Goal: Task Accomplishment & Management: Complete application form

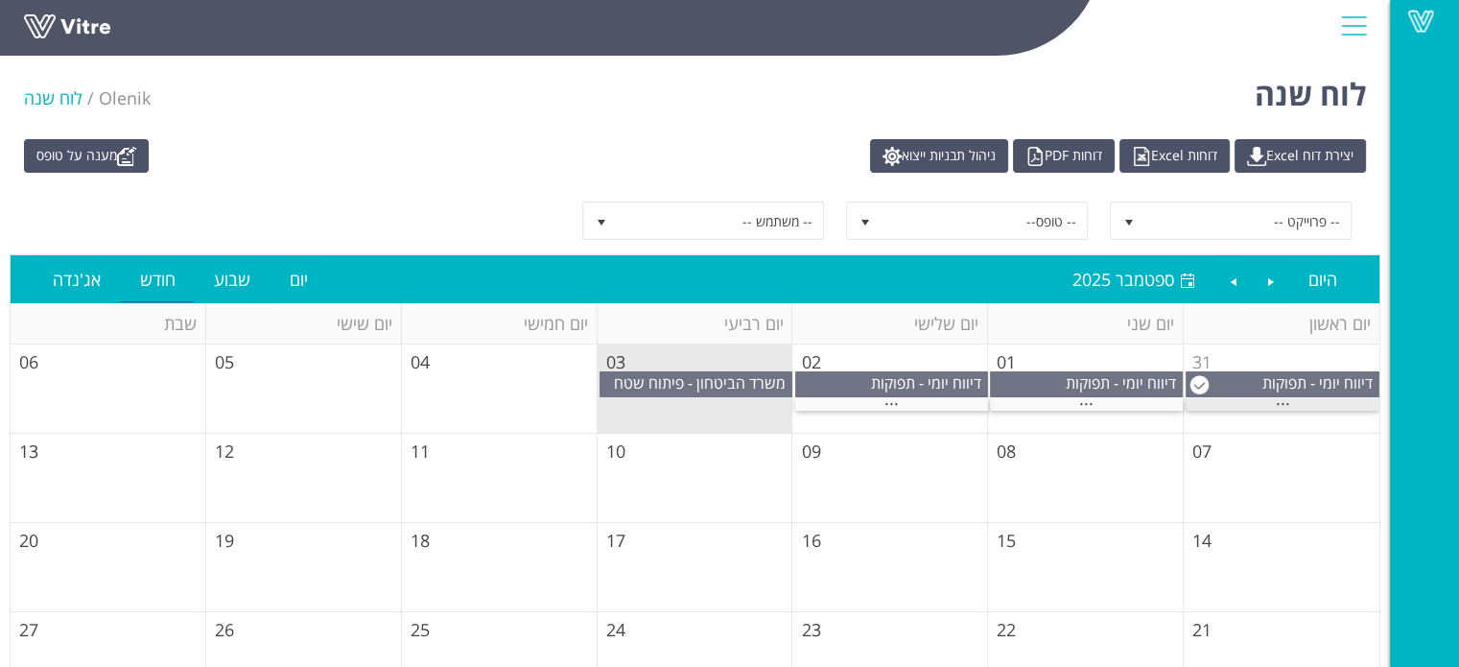
click at [1302, 402] on div "..." at bounding box center [1283, 404] width 194 height 12
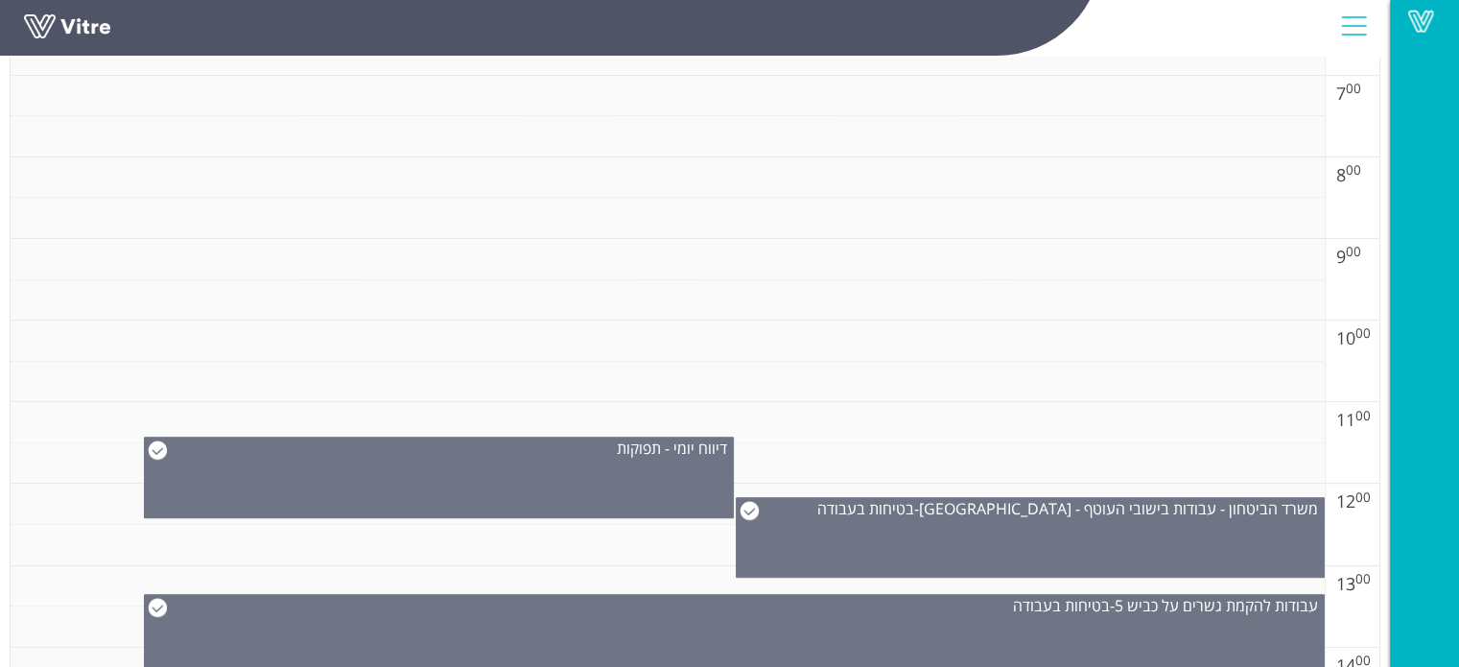
scroll to position [1055, 0]
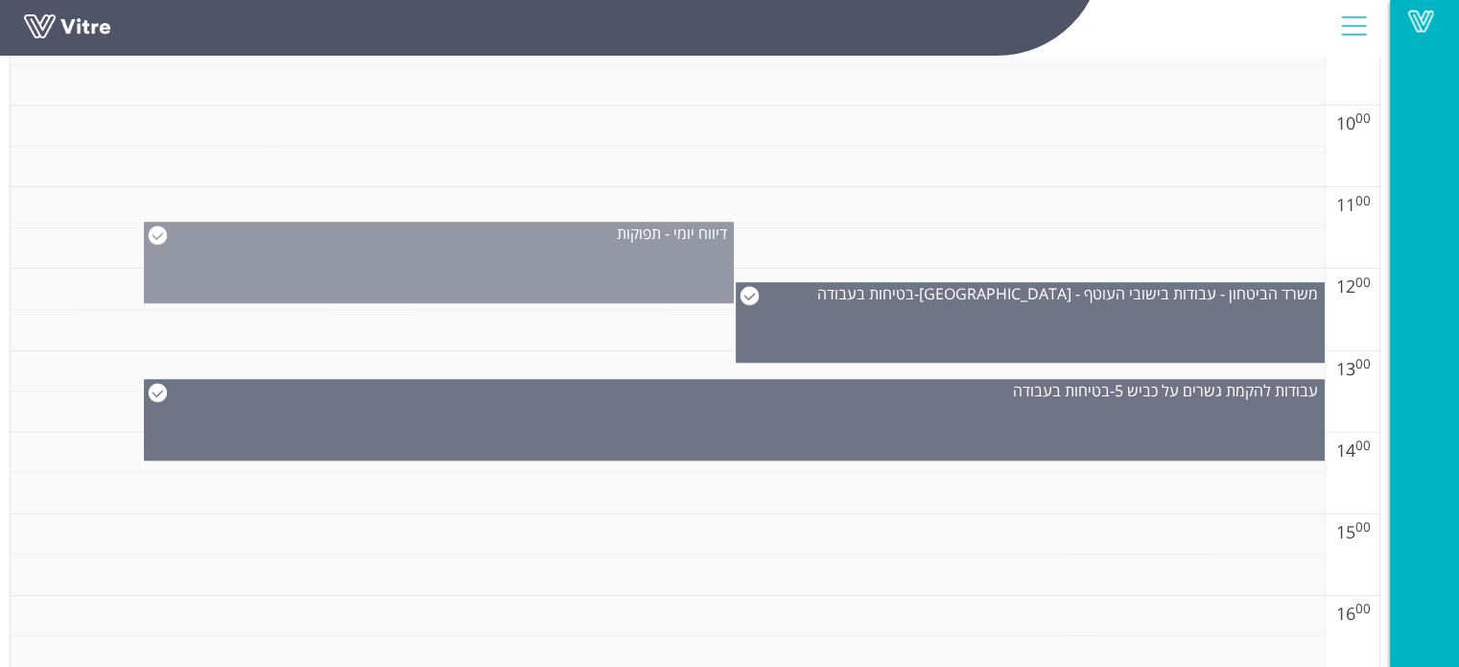
click at [522, 258] on div "דיווח יומי - תפוקות" at bounding box center [439, 263] width 590 height 82
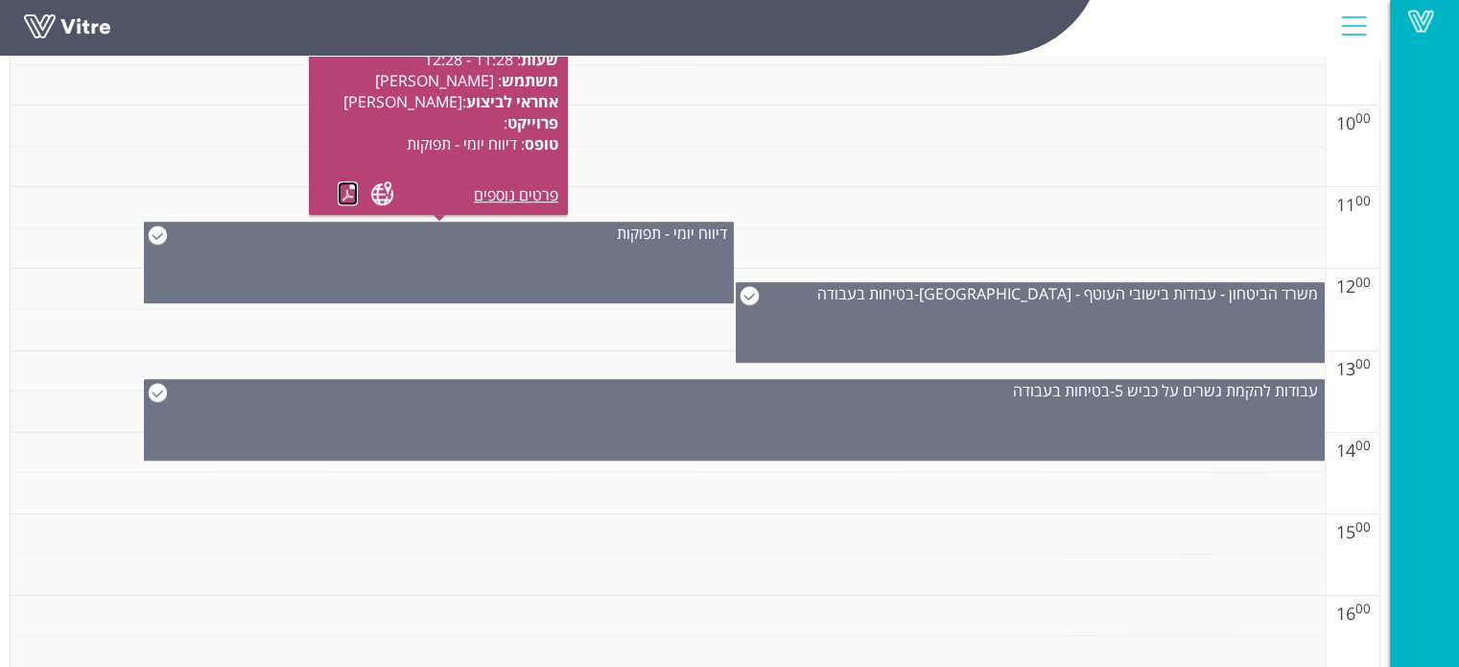
click at [356, 192] on link at bounding box center [348, 193] width 20 height 24
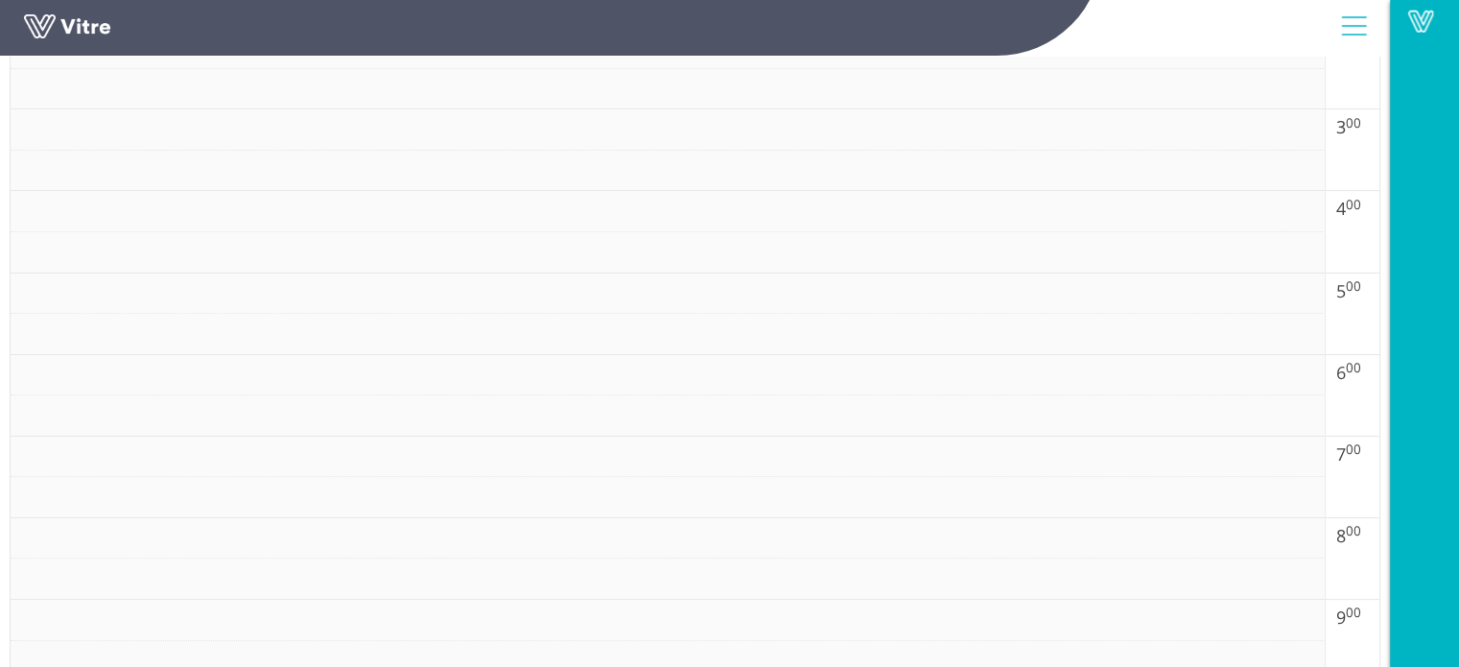
scroll to position [0, 0]
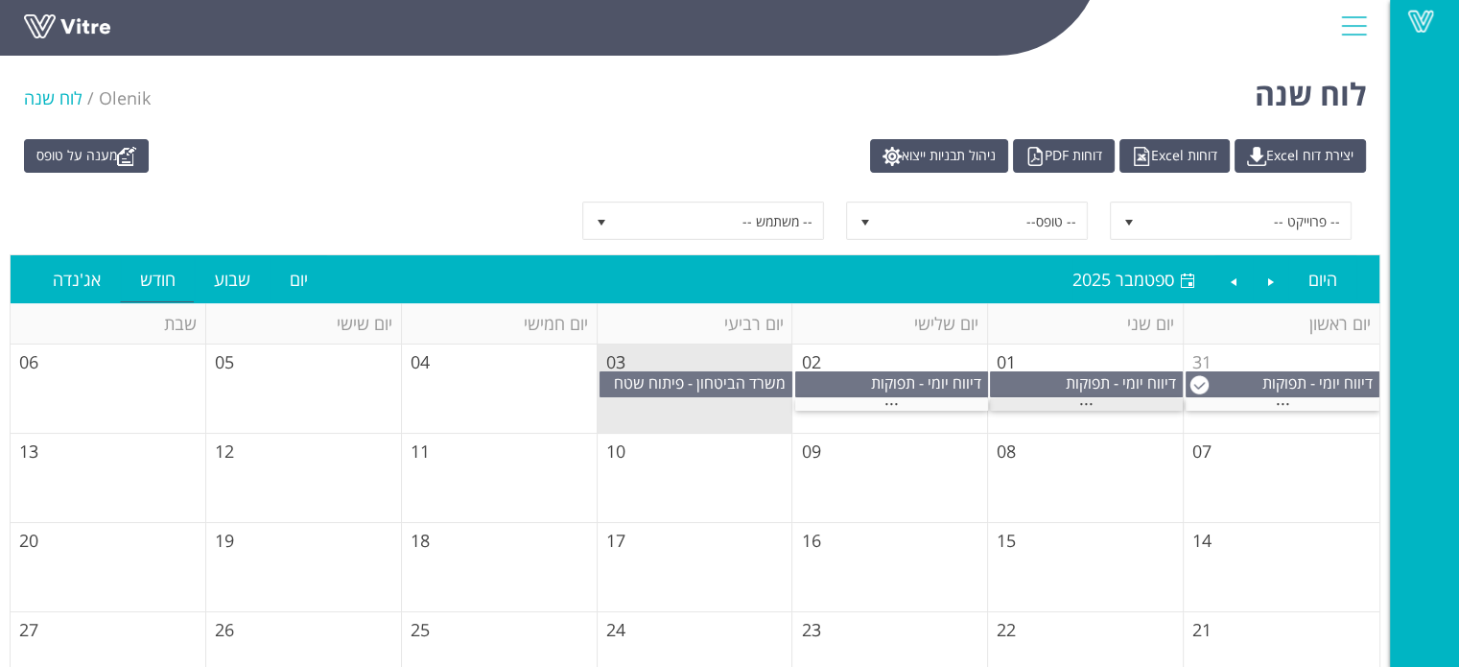
click at [1079, 399] on span "..." at bounding box center [1086, 399] width 14 height 21
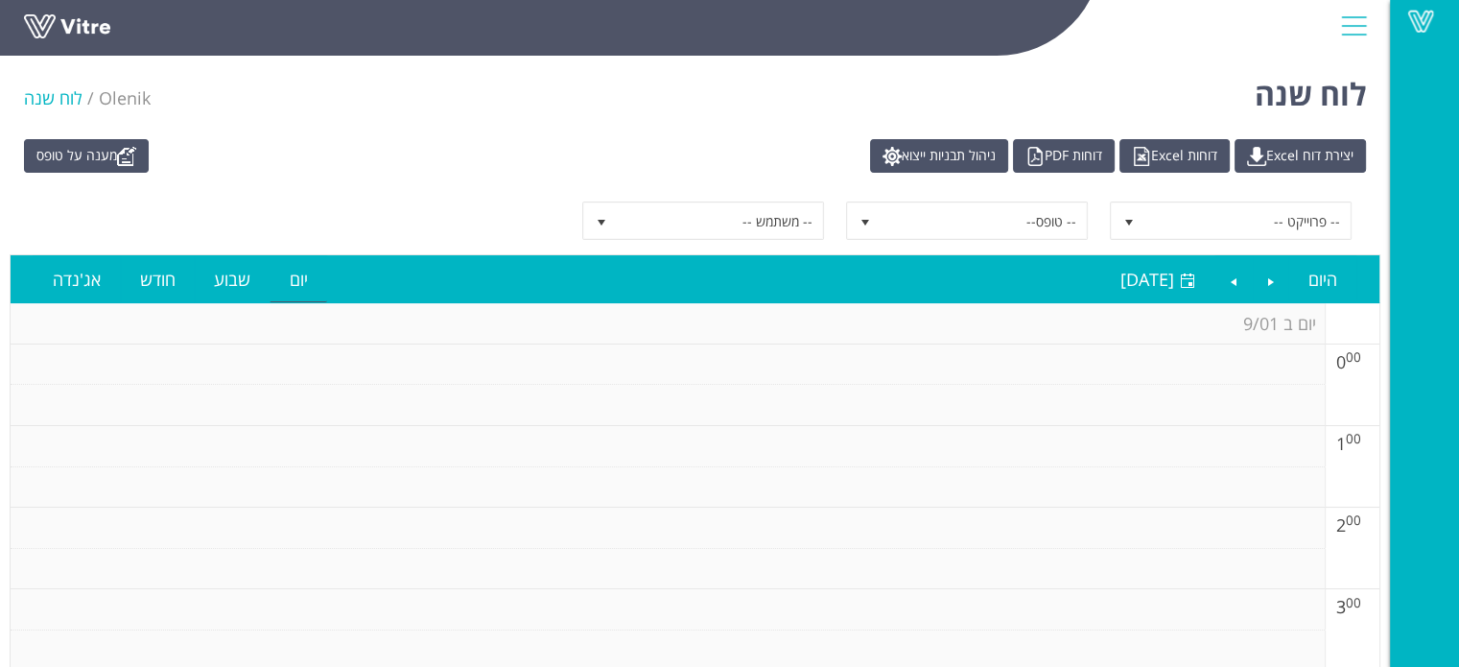
click at [996, 479] on td at bounding box center [668, 487] width 1314 height 41
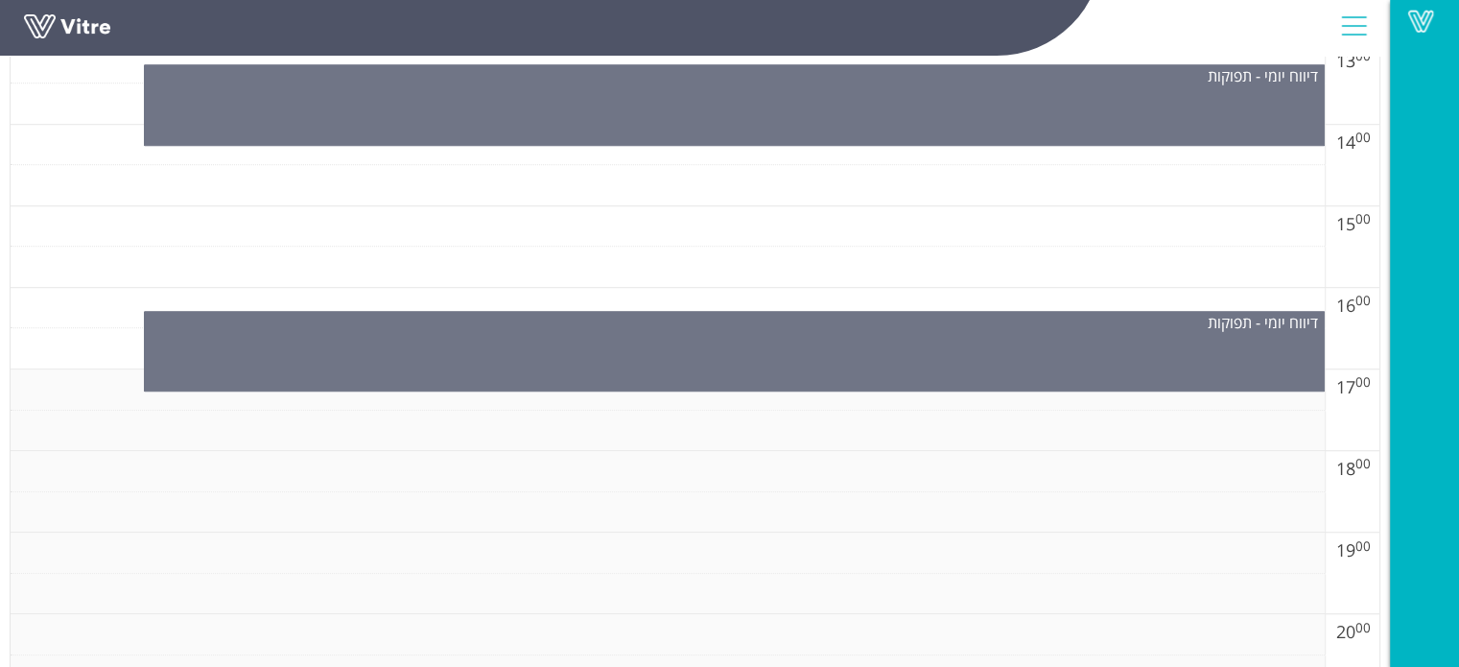
scroll to position [1282, 0]
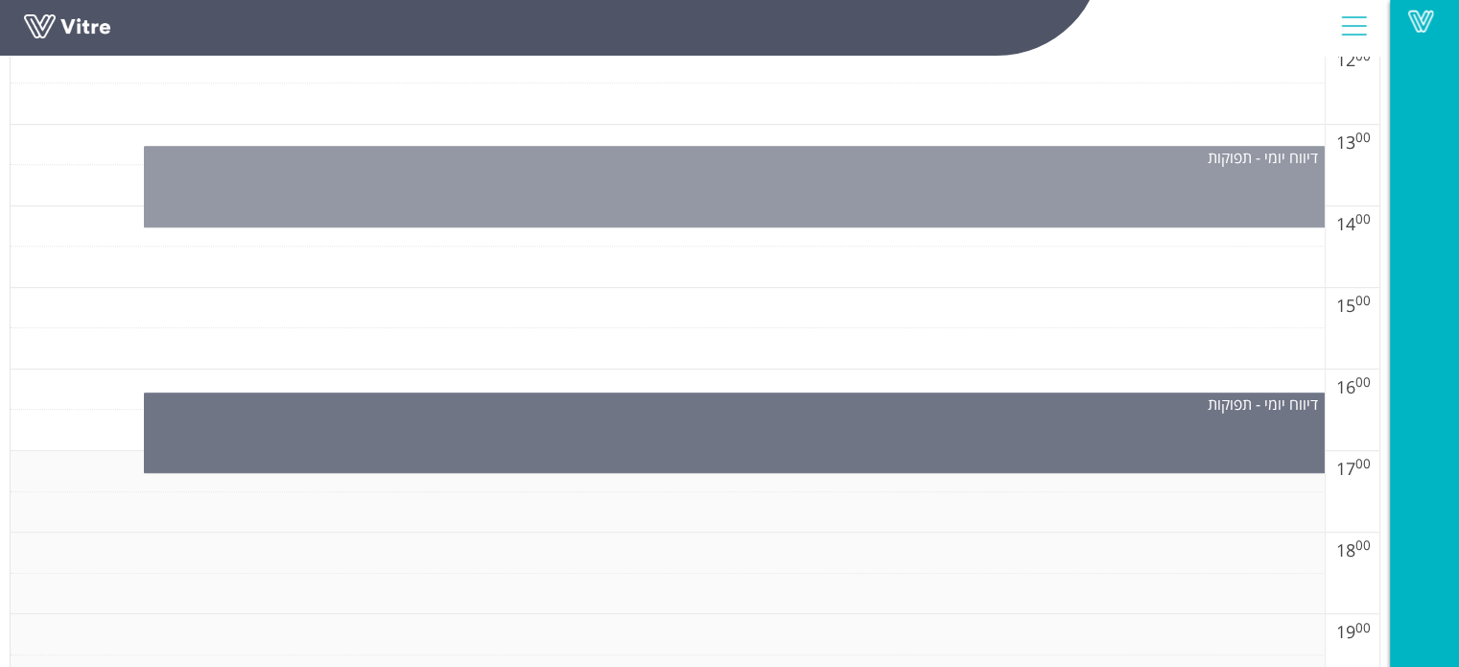
click at [913, 171] on div "דיווח יומי - תפוקות" at bounding box center [734, 187] width 1181 height 82
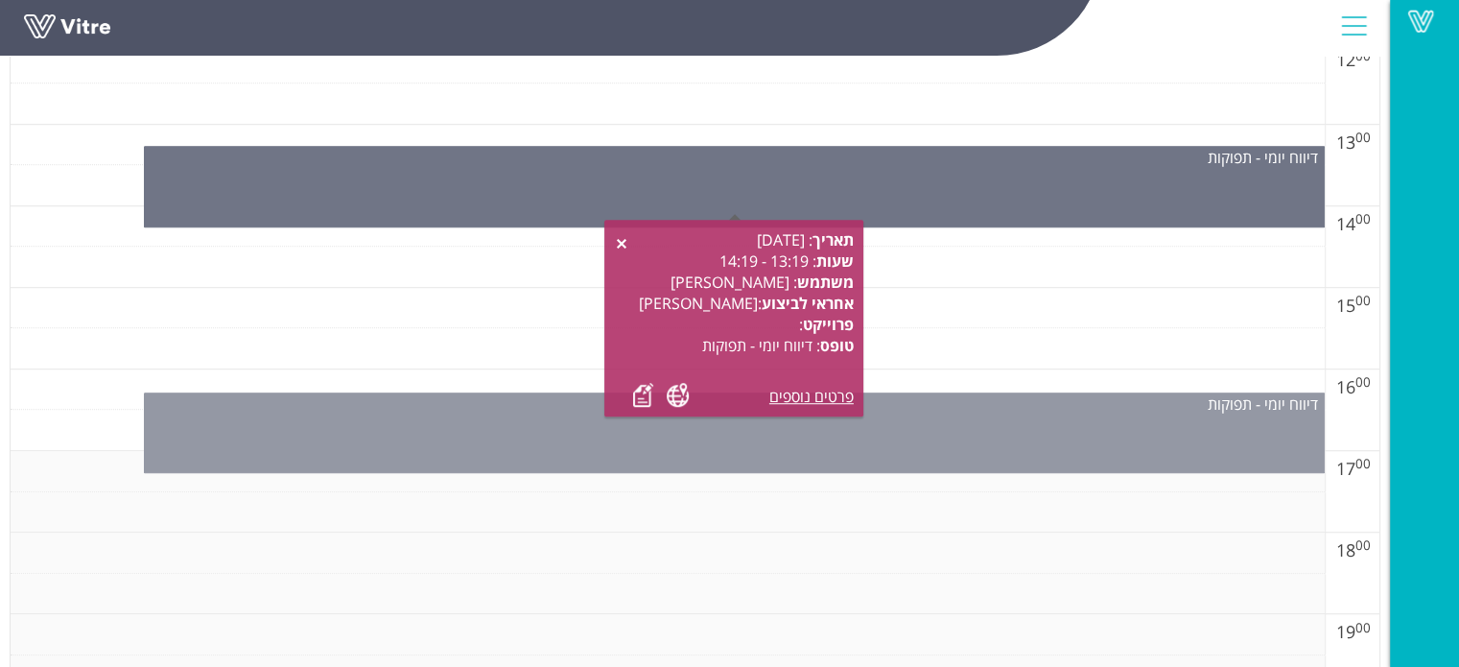
click at [917, 429] on div "דיווח יומי - תפוקות" at bounding box center [734, 432] width 1181 height 81
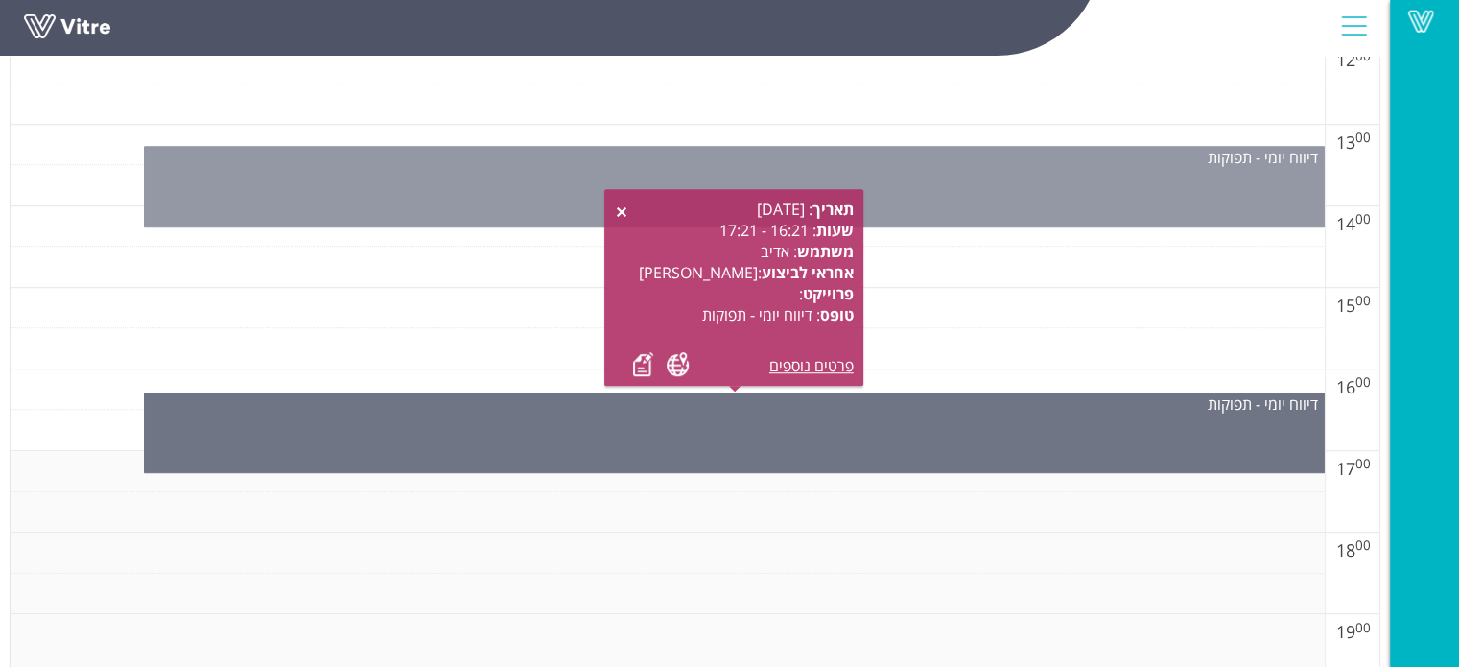
click at [926, 183] on div "דיווח יומי - תפוקות" at bounding box center [734, 187] width 1181 height 82
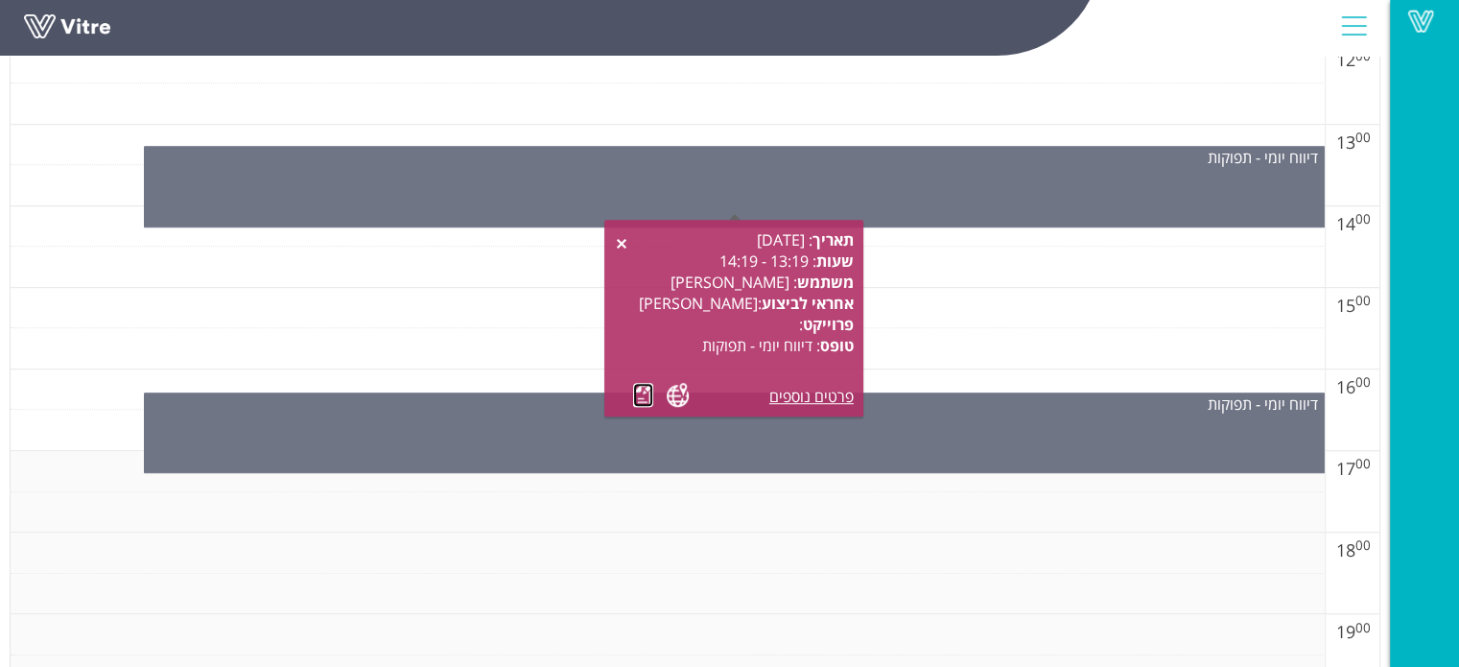
click at [649, 394] on link at bounding box center [643, 395] width 20 height 24
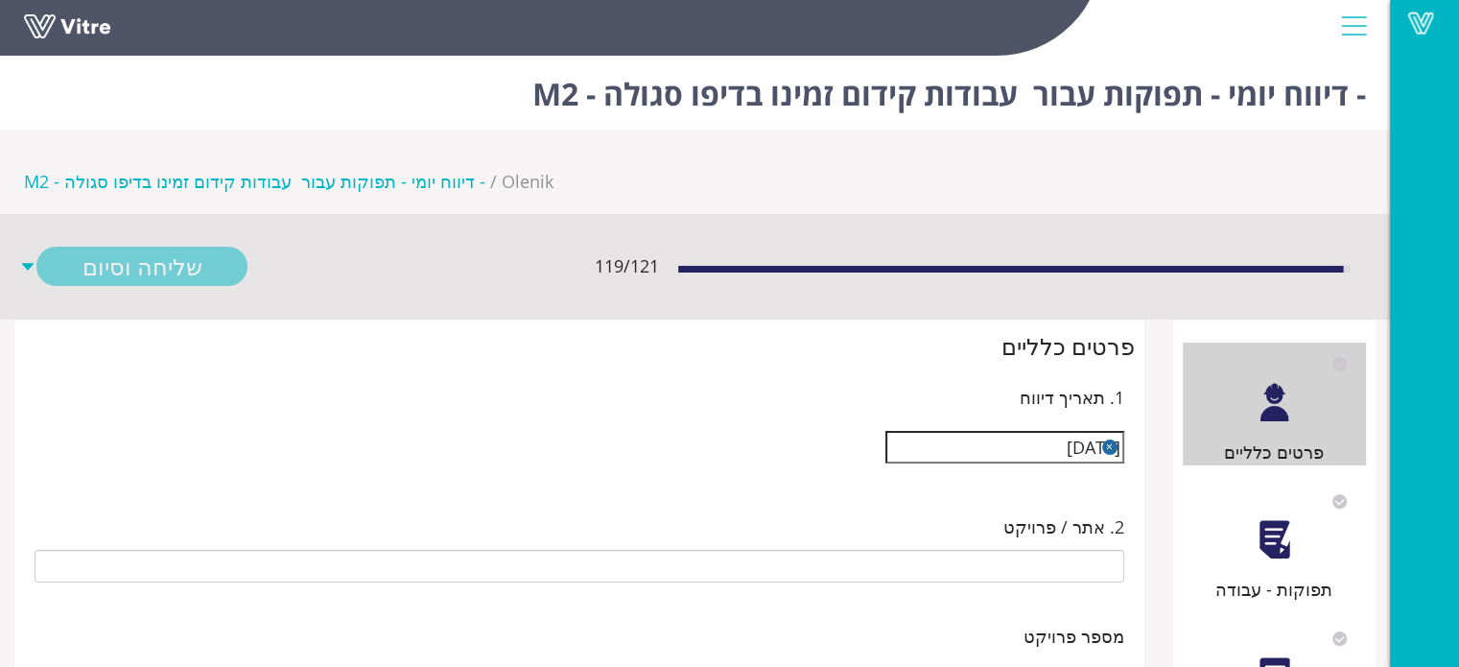
type input "[PERSON_NAME]"
type input "25-07 עבודות קידום זמינו בדיפו סגולה - M2"
click at [1262, 484] on div "תפוקות - עבודה" at bounding box center [1275, 541] width 184 height 123
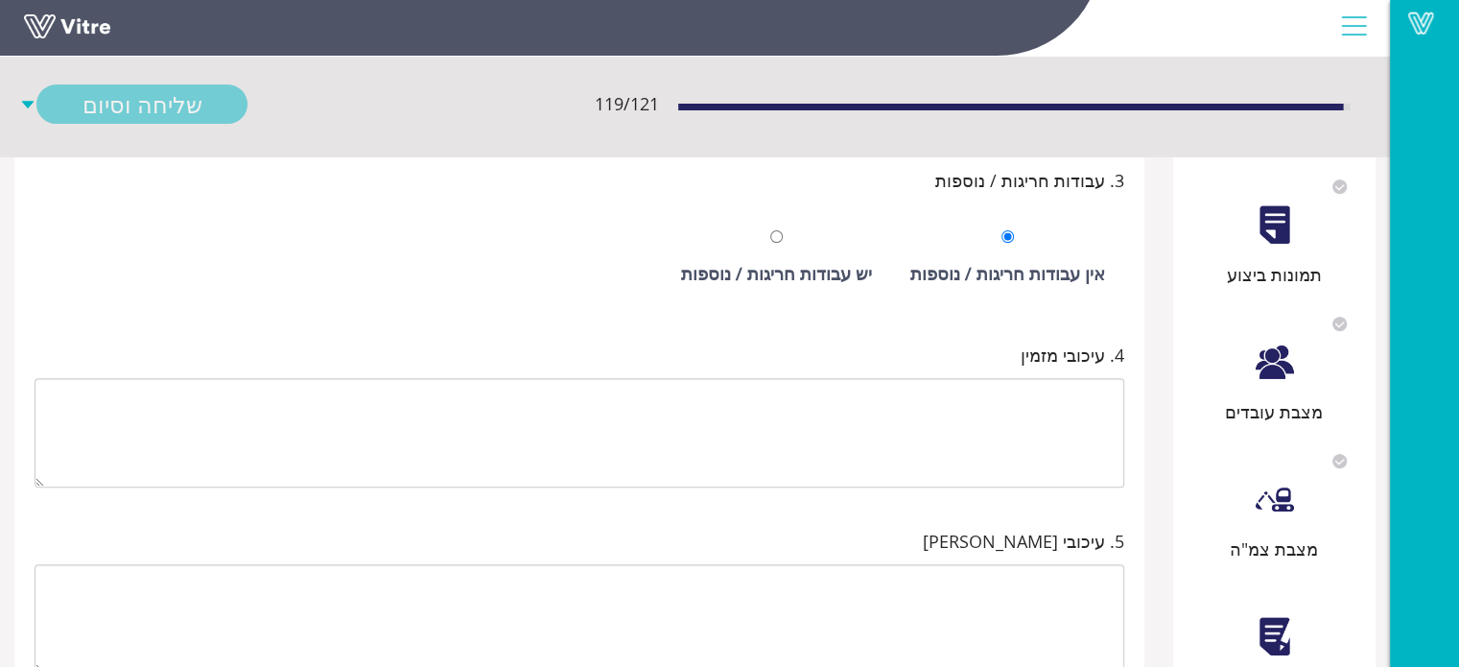
scroll to position [599, 0]
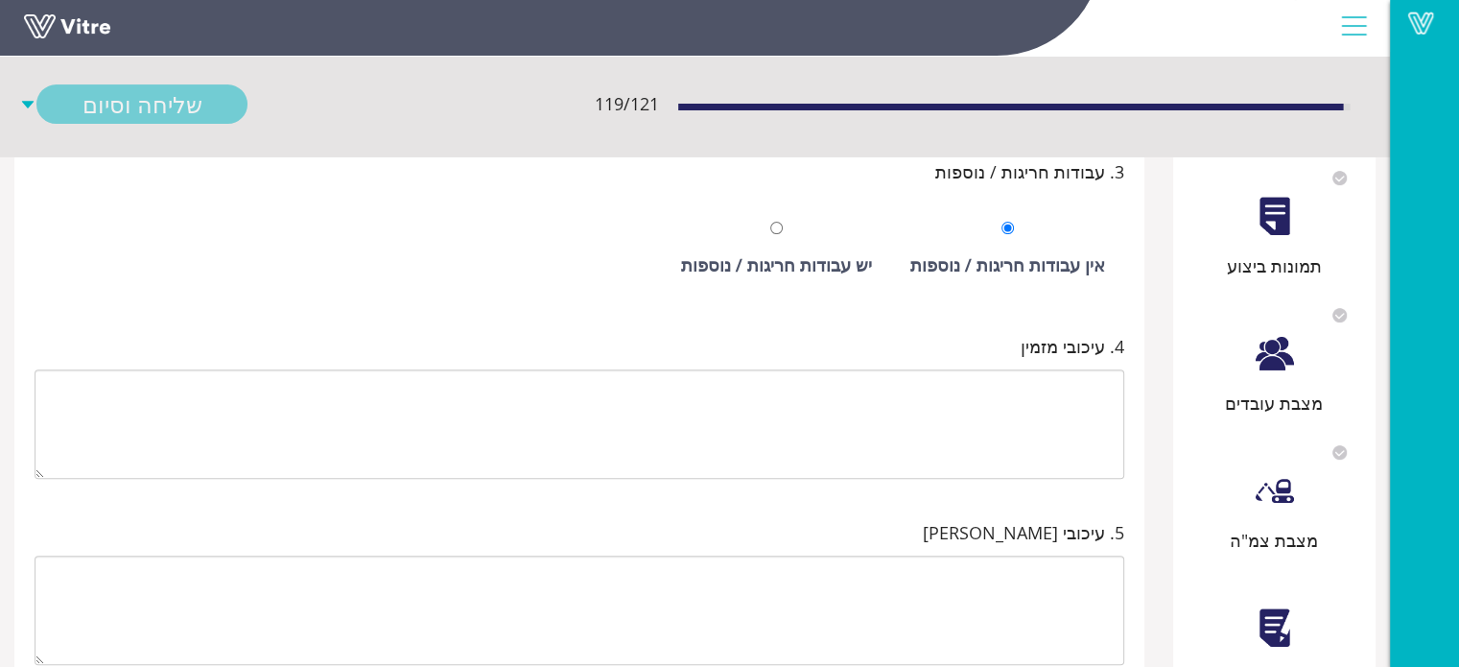
click at [1267, 606] on div at bounding box center [1274, 627] width 43 height 43
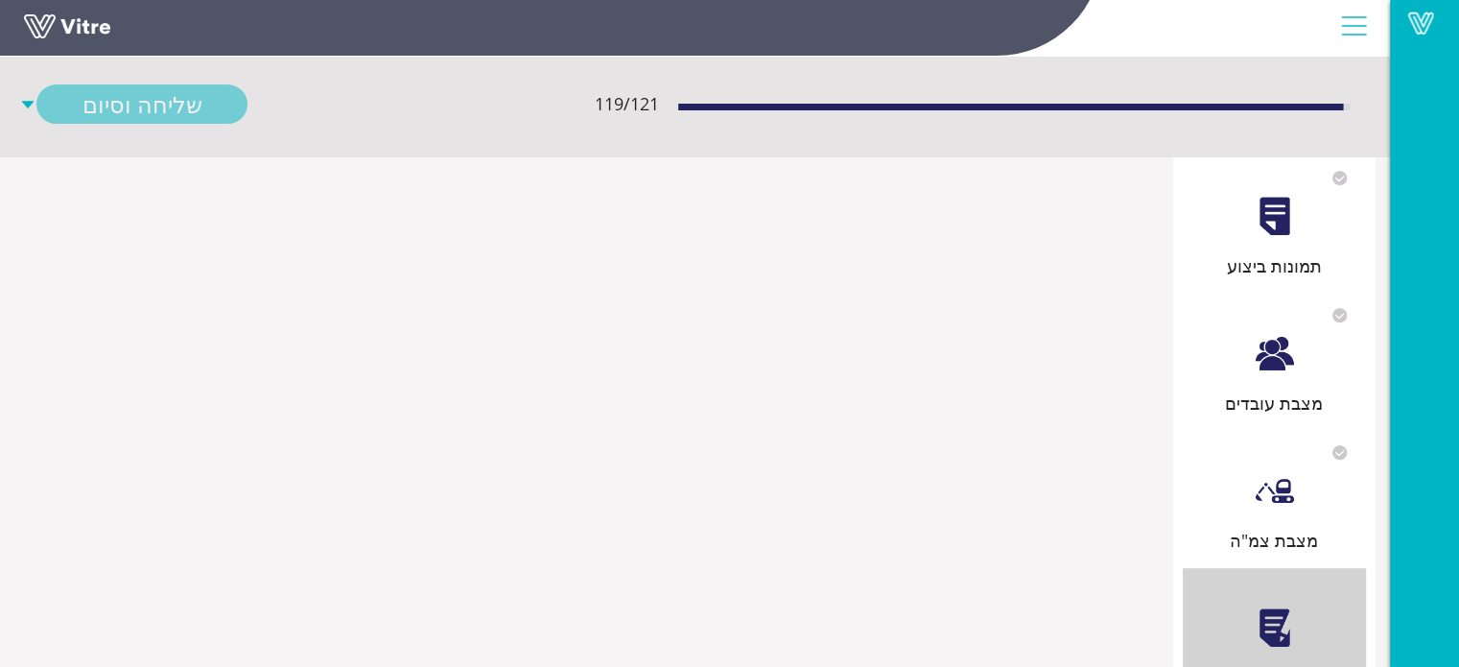
scroll to position [0, 0]
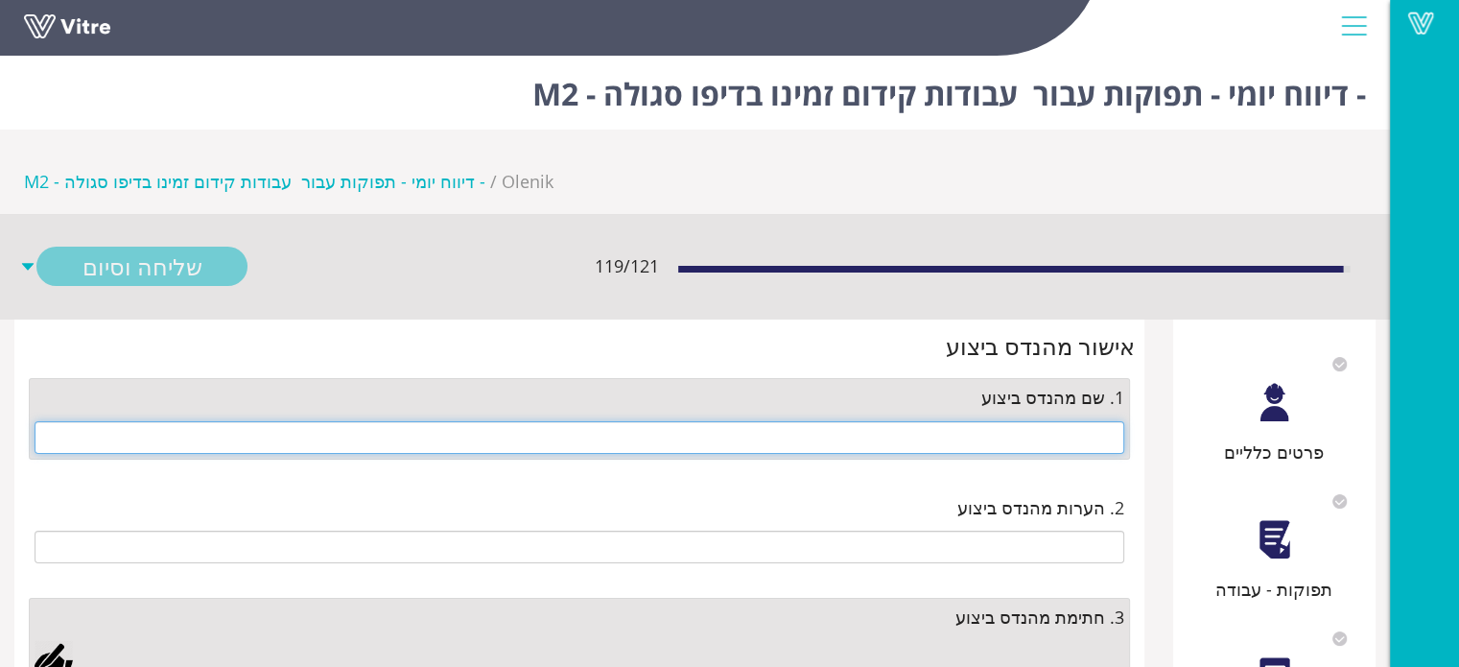
click at [1022, 421] on input "text" at bounding box center [580, 437] width 1090 height 33
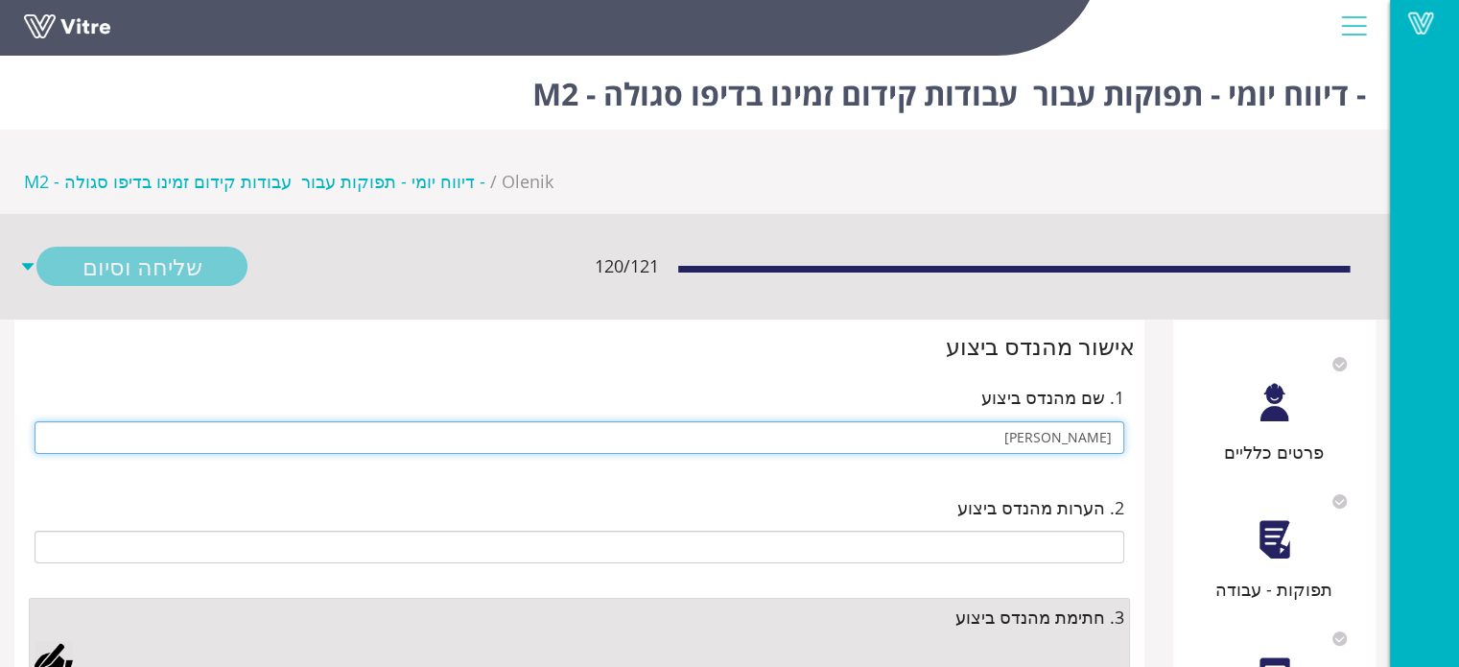
type input "[PERSON_NAME]"
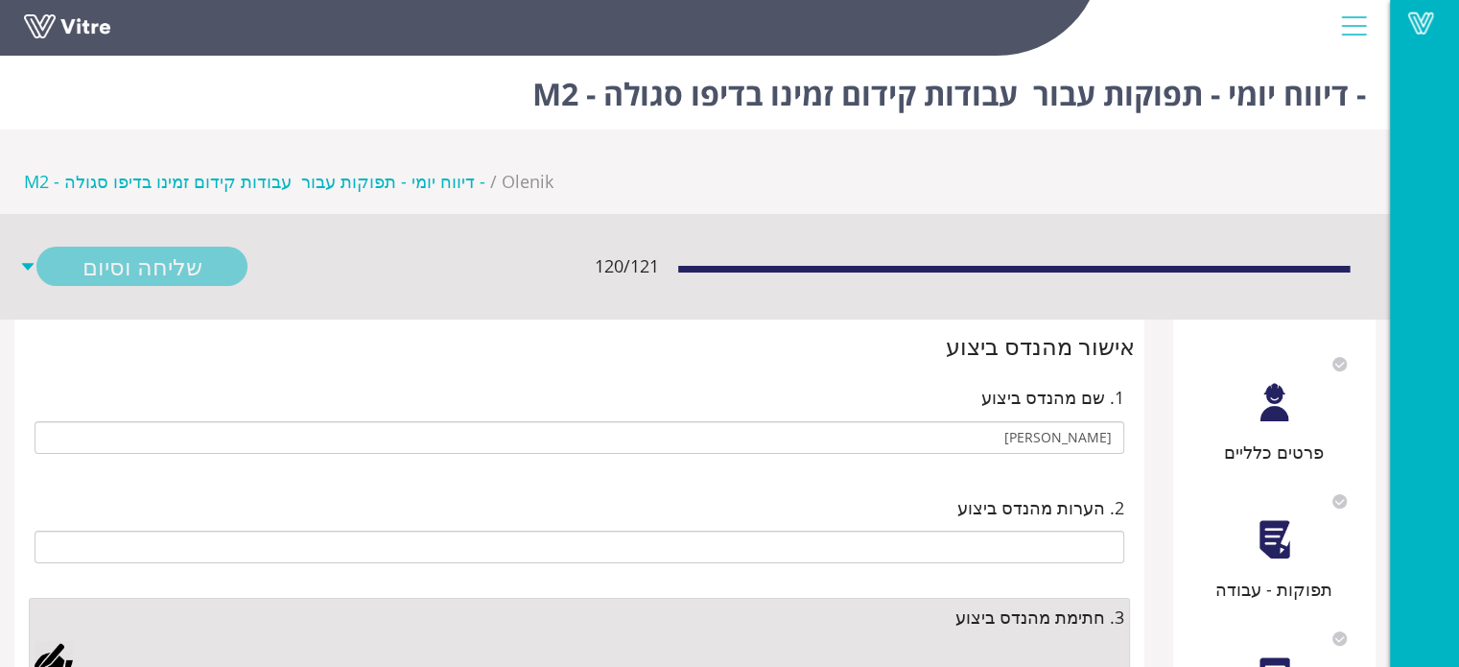
click at [59, 640] on div at bounding box center [54, 659] width 38 height 38
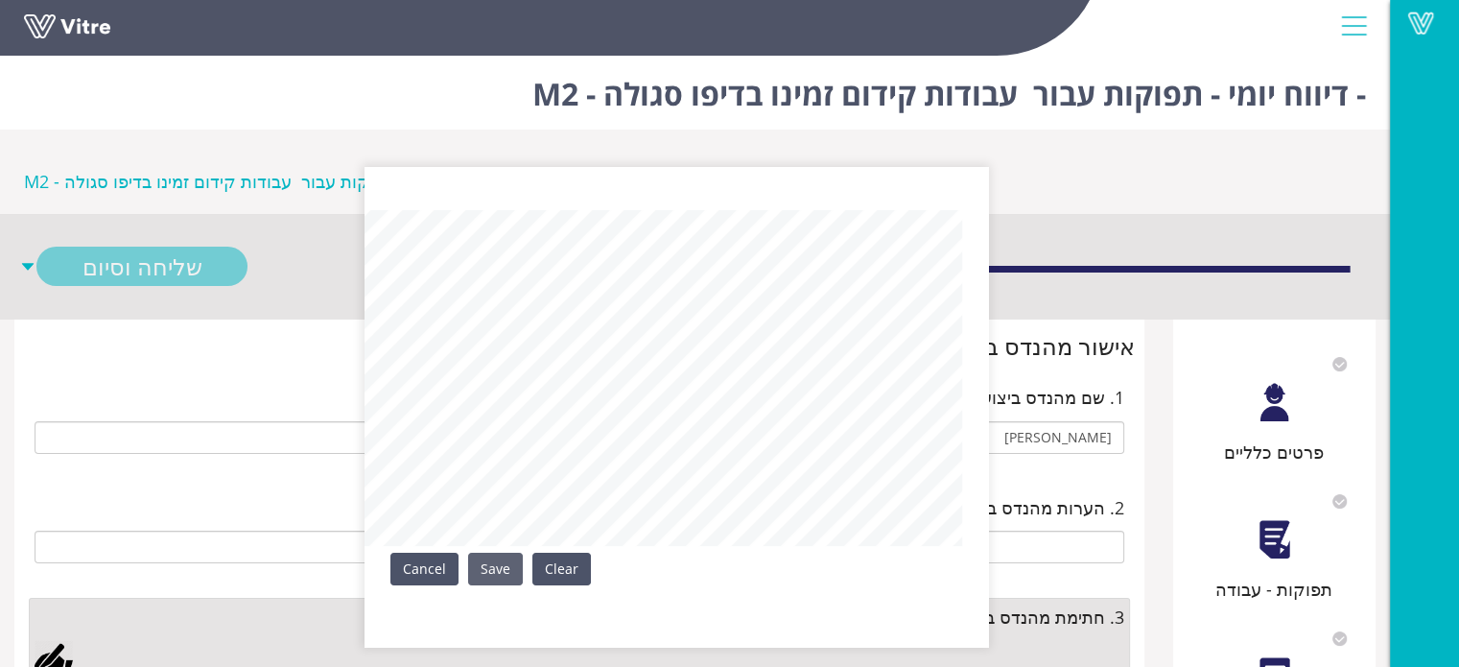
click at [506, 575] on link "Save" at bounding box center [495, 569] width 55 height 33
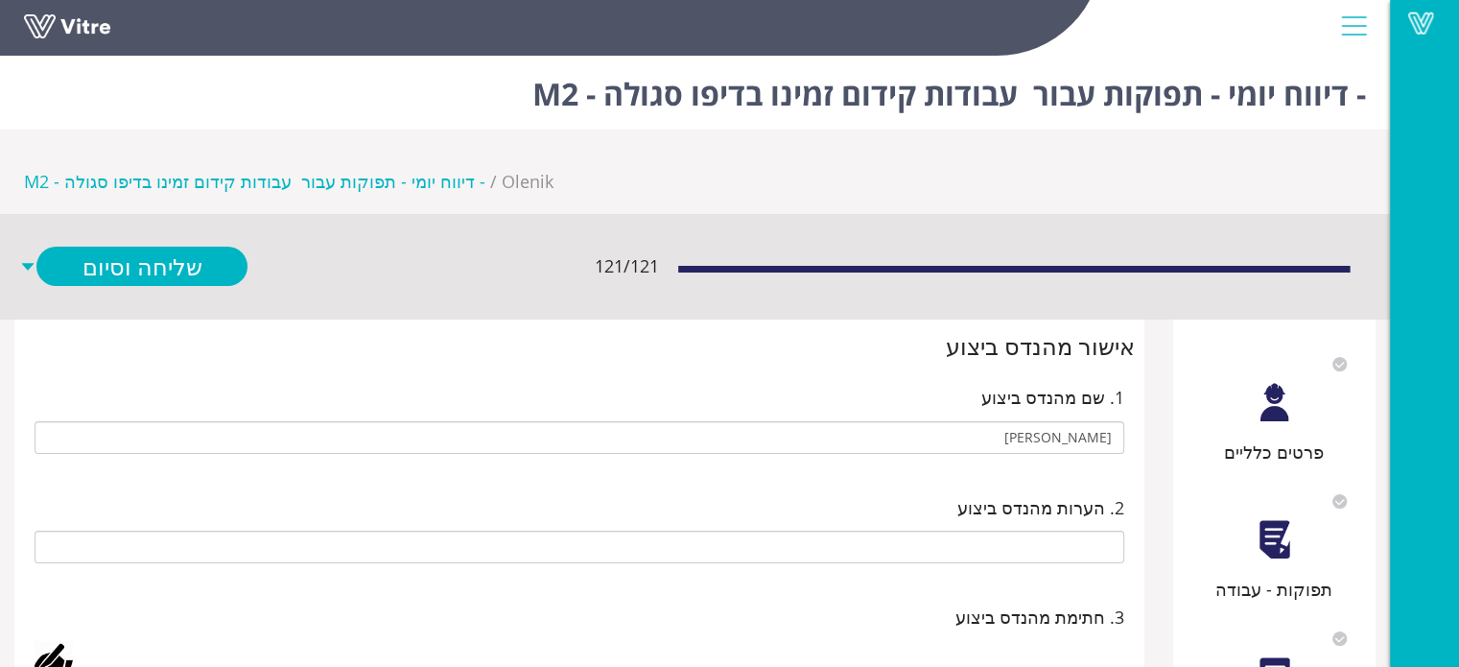
click at [1295, 518] on div at bounding box center [1274, 539] width 43 height 43
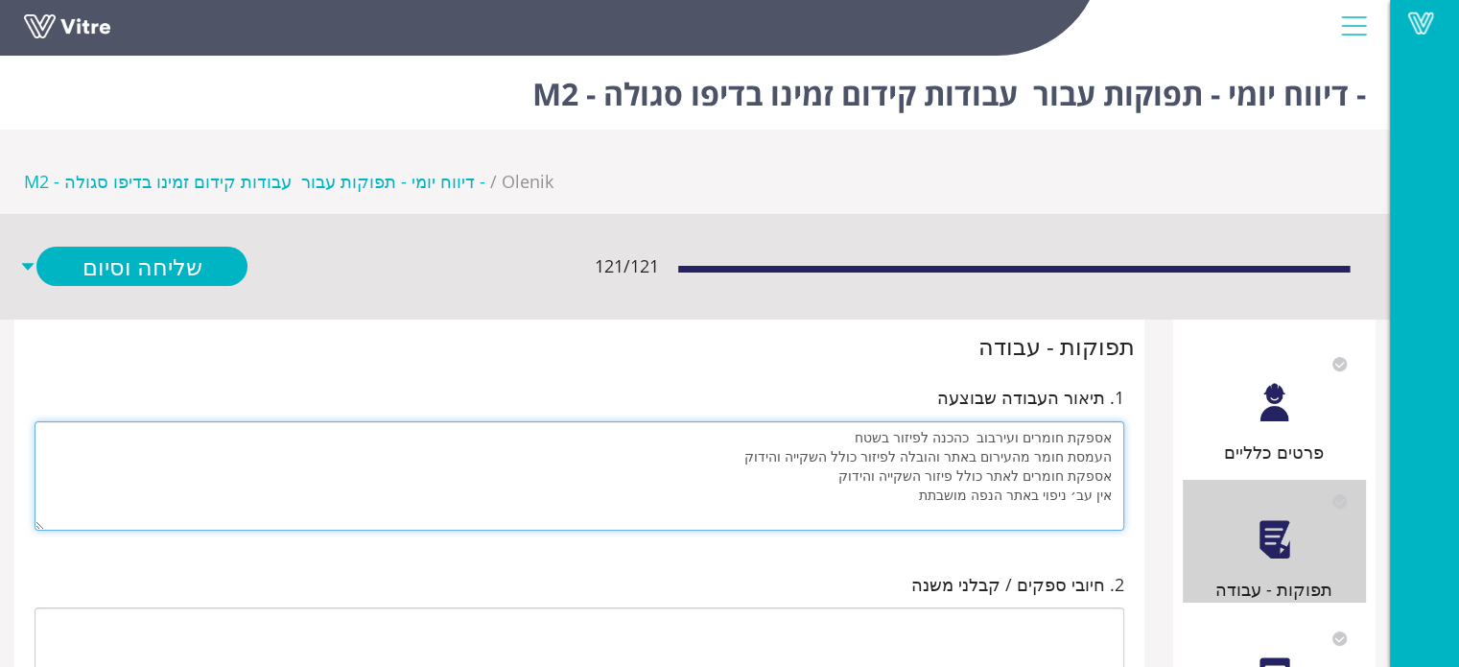
click at [870, 421] on textarea "אספקת חומרים ועירבוב כהכנה לפיזור בשטח העמסת חומר מהעירום באתר והובלה לפיזור כו…" at bounding box center [580, 475] width 1090 height 109
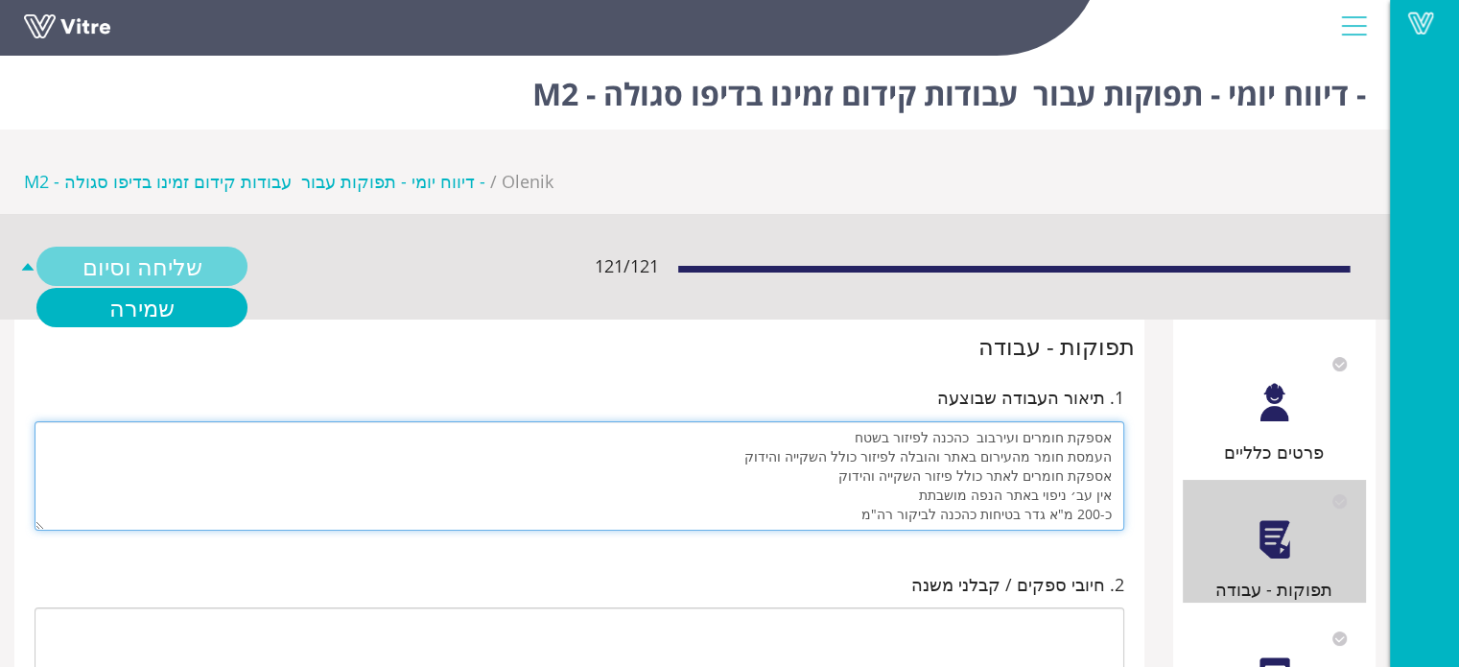
type textarea "אספקת חומרים ועירבוב כהכנה לפיזור בשטח העמסת חומר מהעירום באתר והובלה לפיזור כו…"
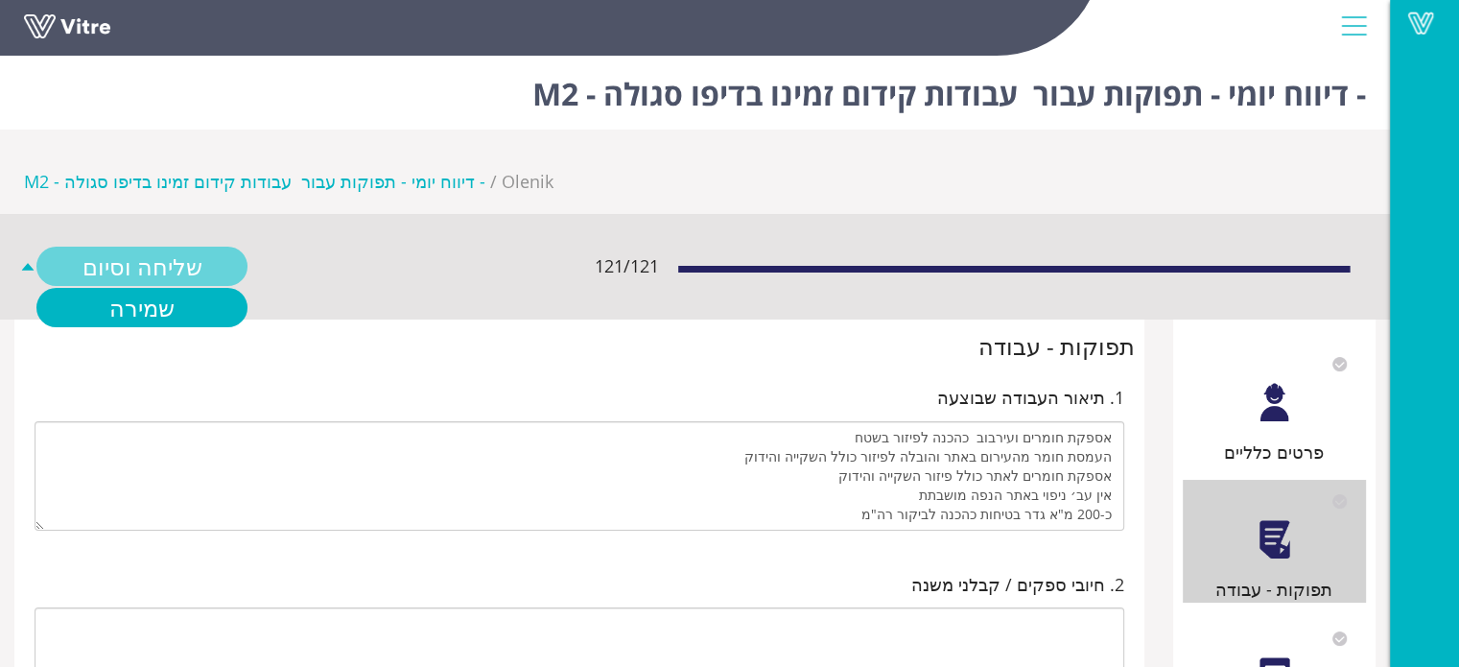
click at [214, 247] on link "שליחה וסיום" at bounding box center [141, 266] width 211 height 39
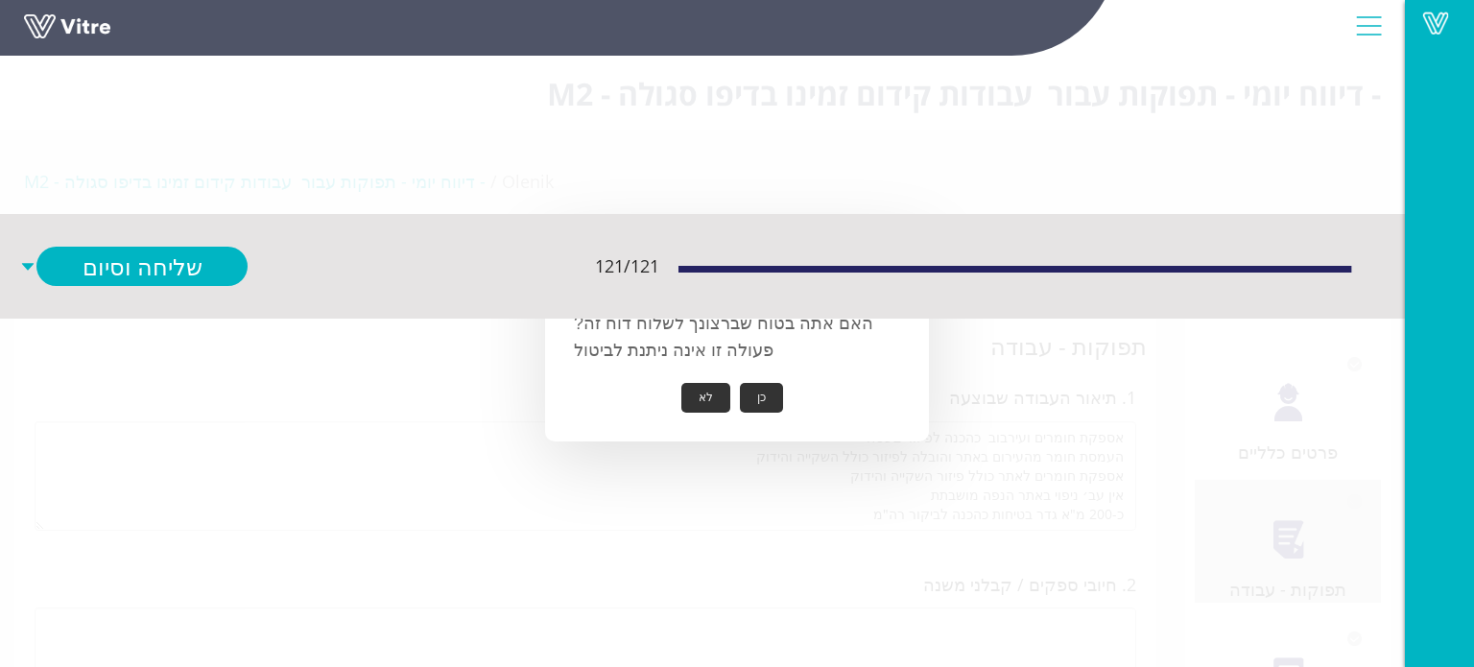
click at [768, 404] on button "כן" at bounding box center [761, 398] width 43 height 30
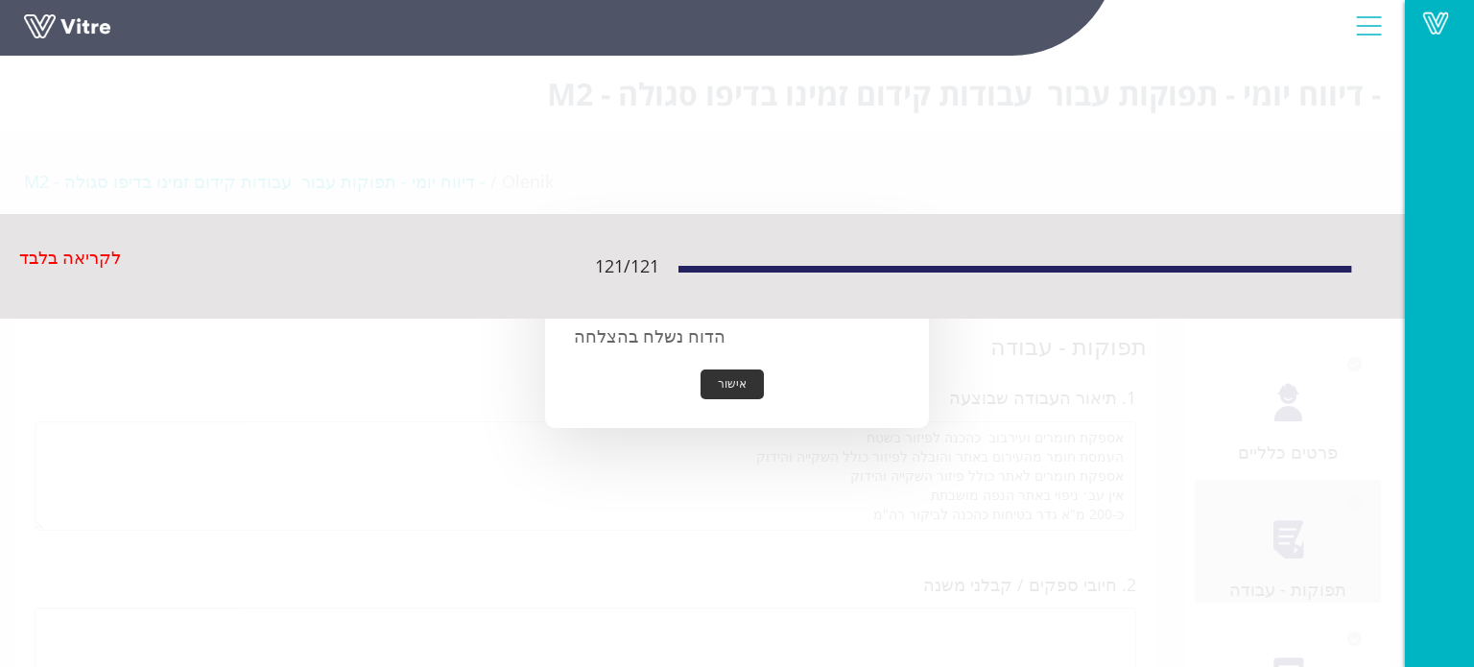
click at [727, 383] on button "אישור" at bounding box center [731, 384] width 63 height 30
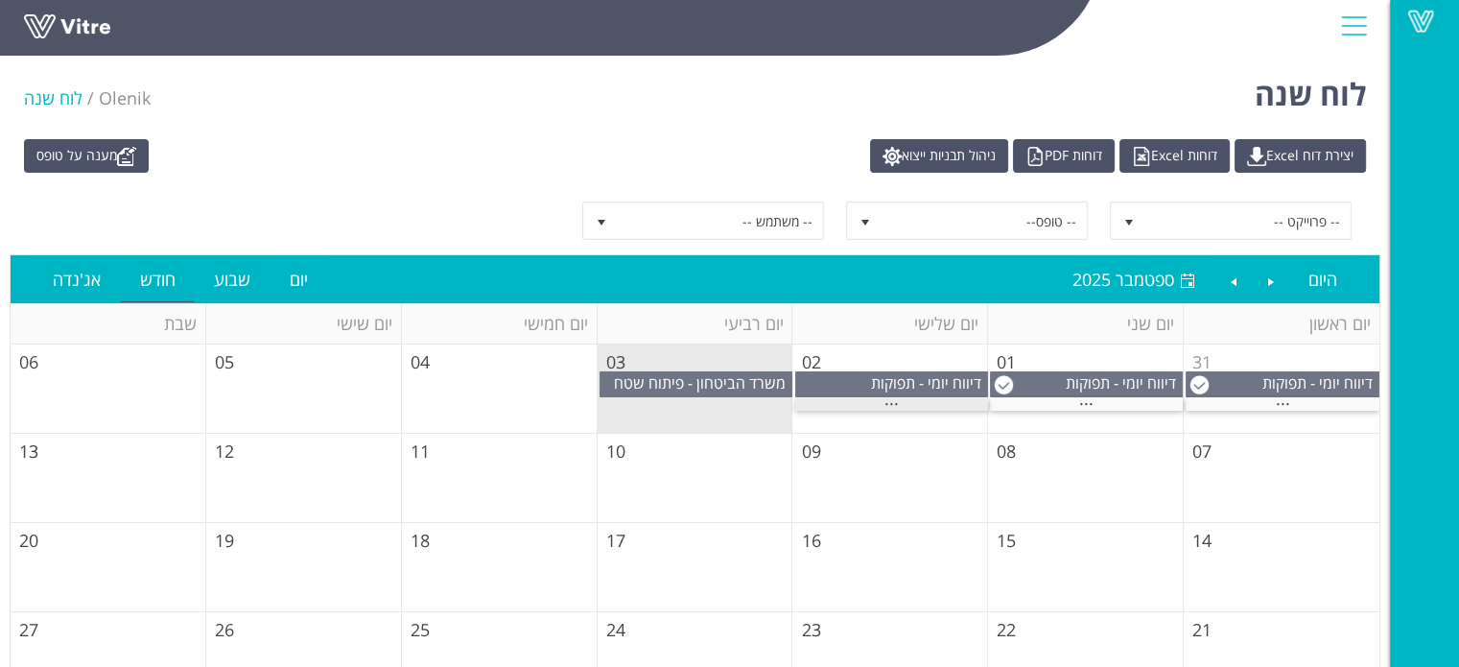
click at [899, 400] on div "..." at bounding box center [891, 404] width 193 height 12
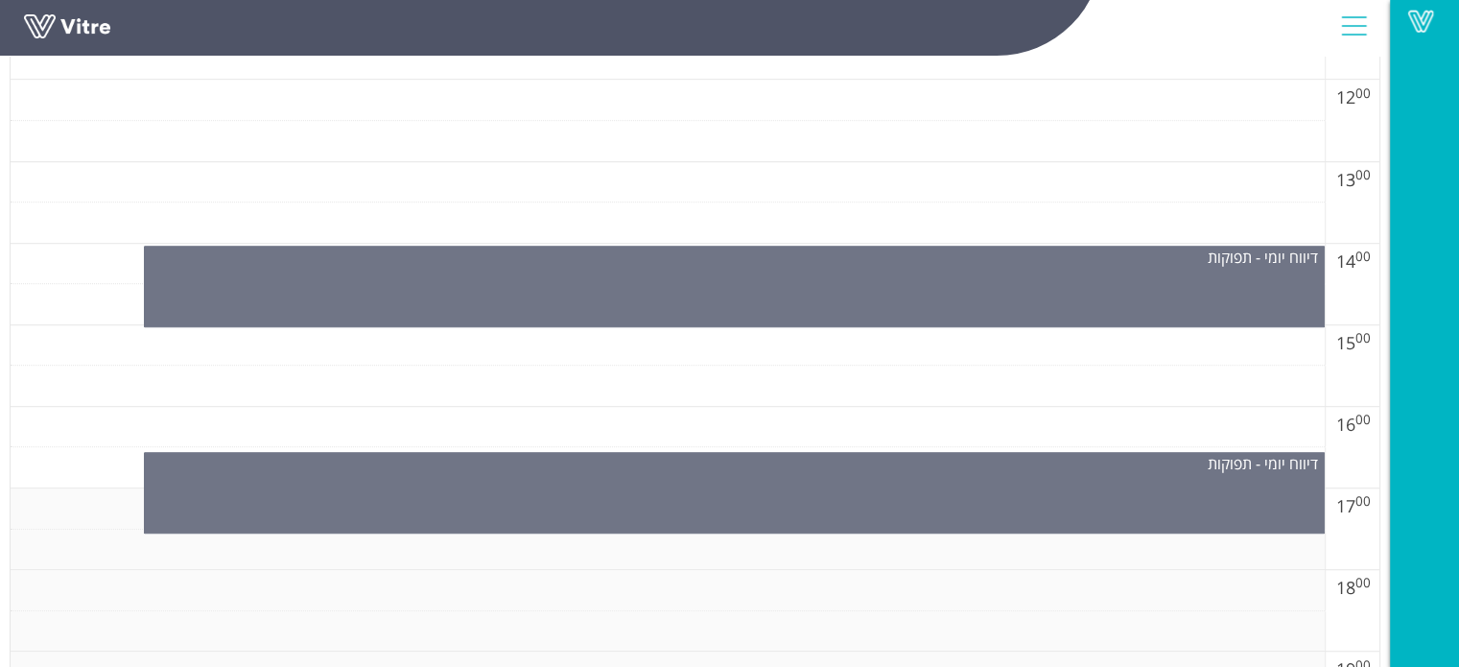
scroll to position [1247, 0]
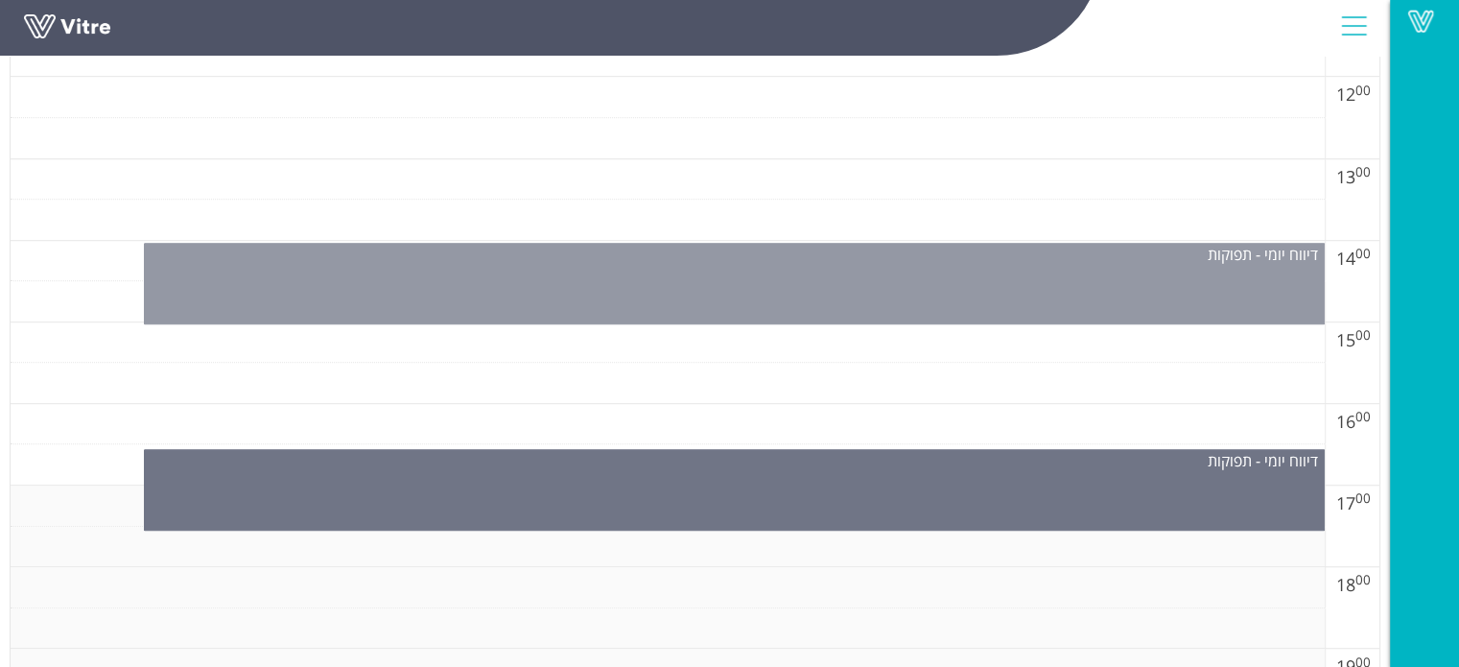
click at [908, 283] on div "דיווח יומי - תפוקות" at bounding box center [734, 284] width 1181 height 82
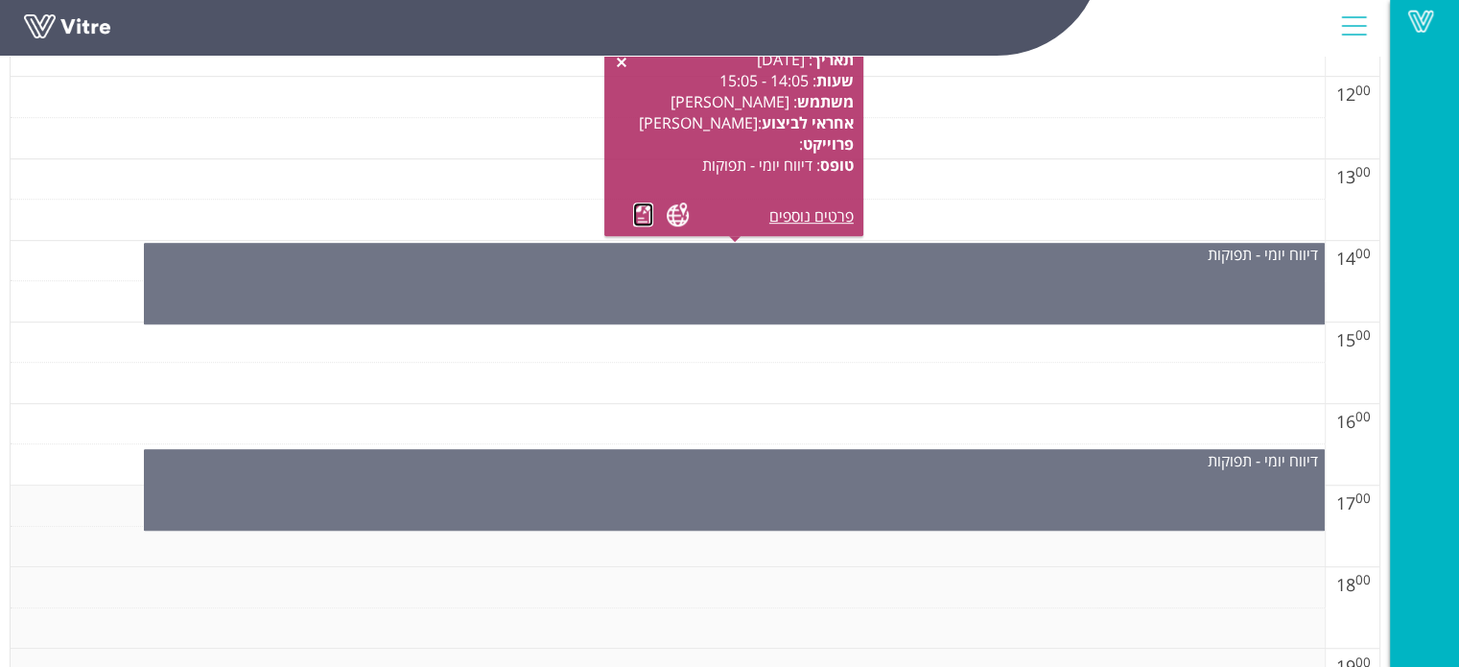
click at [641, 210] on link at bounding box center [643, 214] width 20 height 24
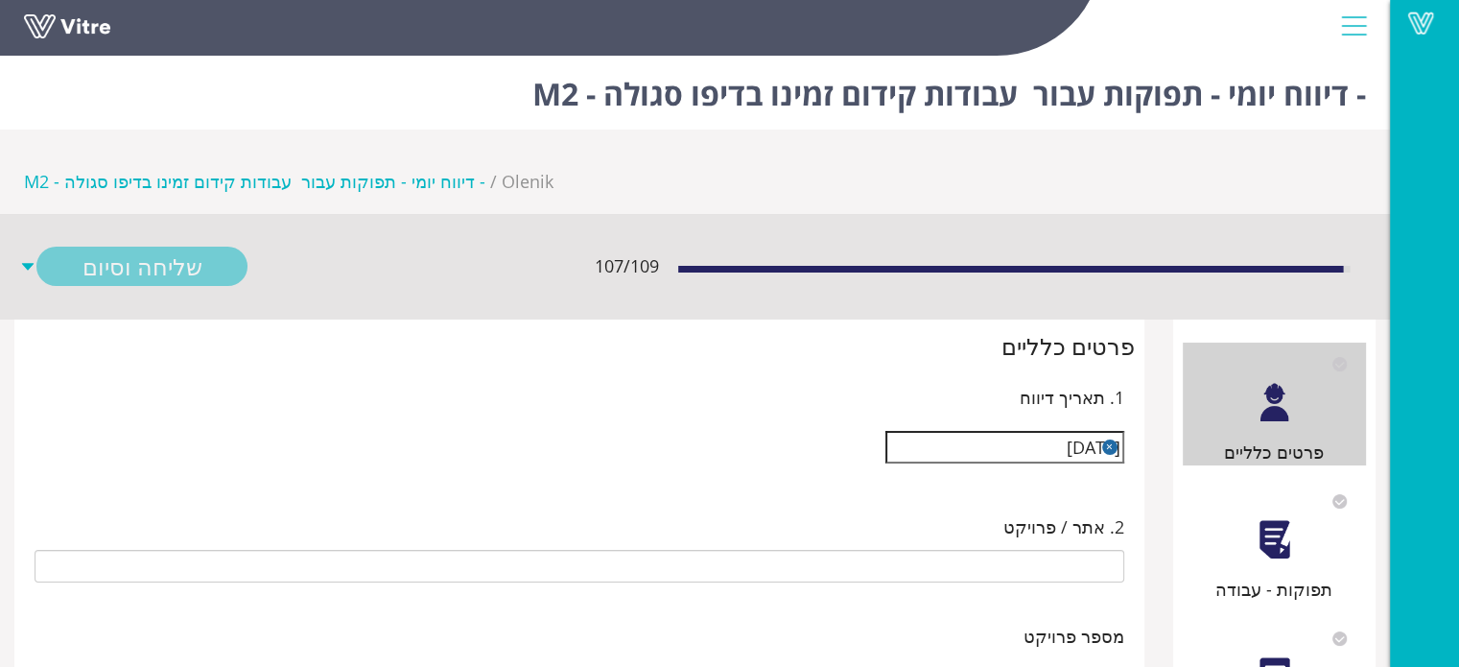
type input "[PERSON_NAME]"
type input "25-07 עבודות קידום זמינו בדיפו סגולה - M2"
click at [1295, 518] on div at bounding box center [1274, 539] width 43 height 43
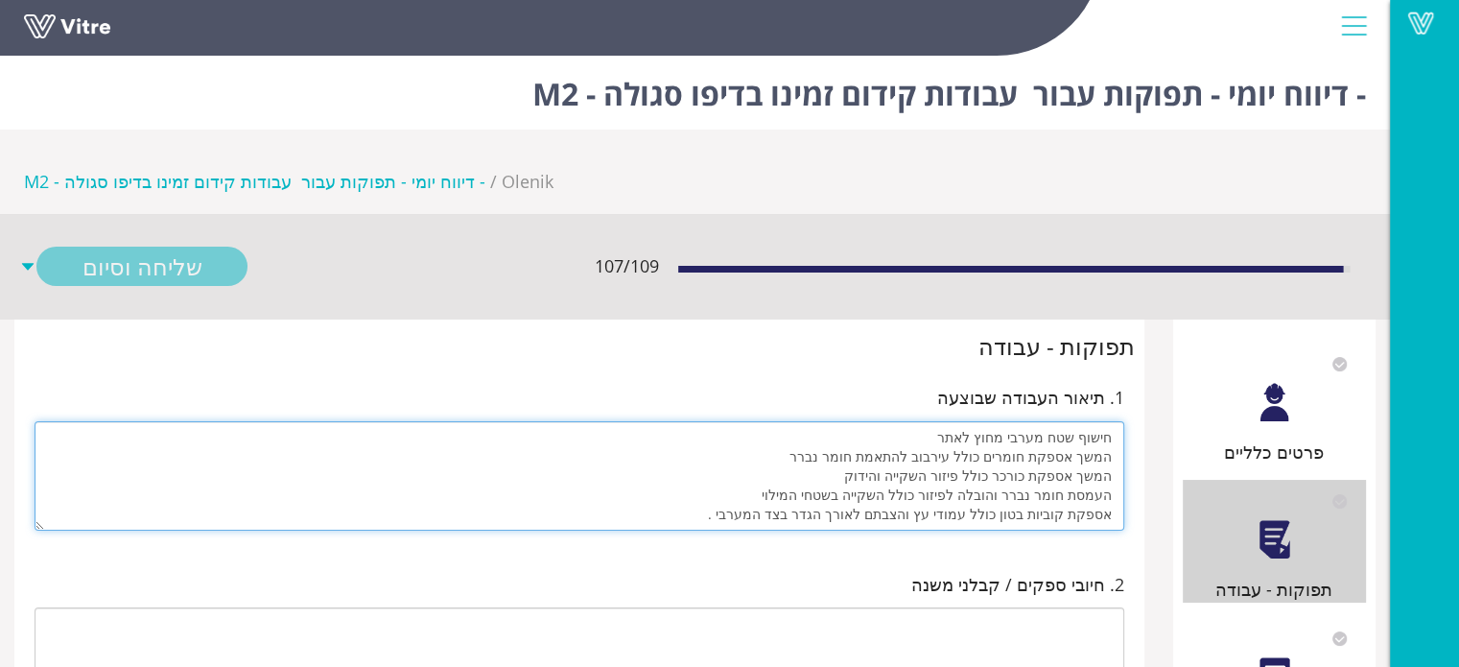
click at [987, 421] on textarea "חישוף שטח מערבי מחוץ לאתר המשך אספקת חומרים כולל עירבוב להתאמת חומר נברר המשך א…" at bounding box center [580, 475] width 1090 height 109
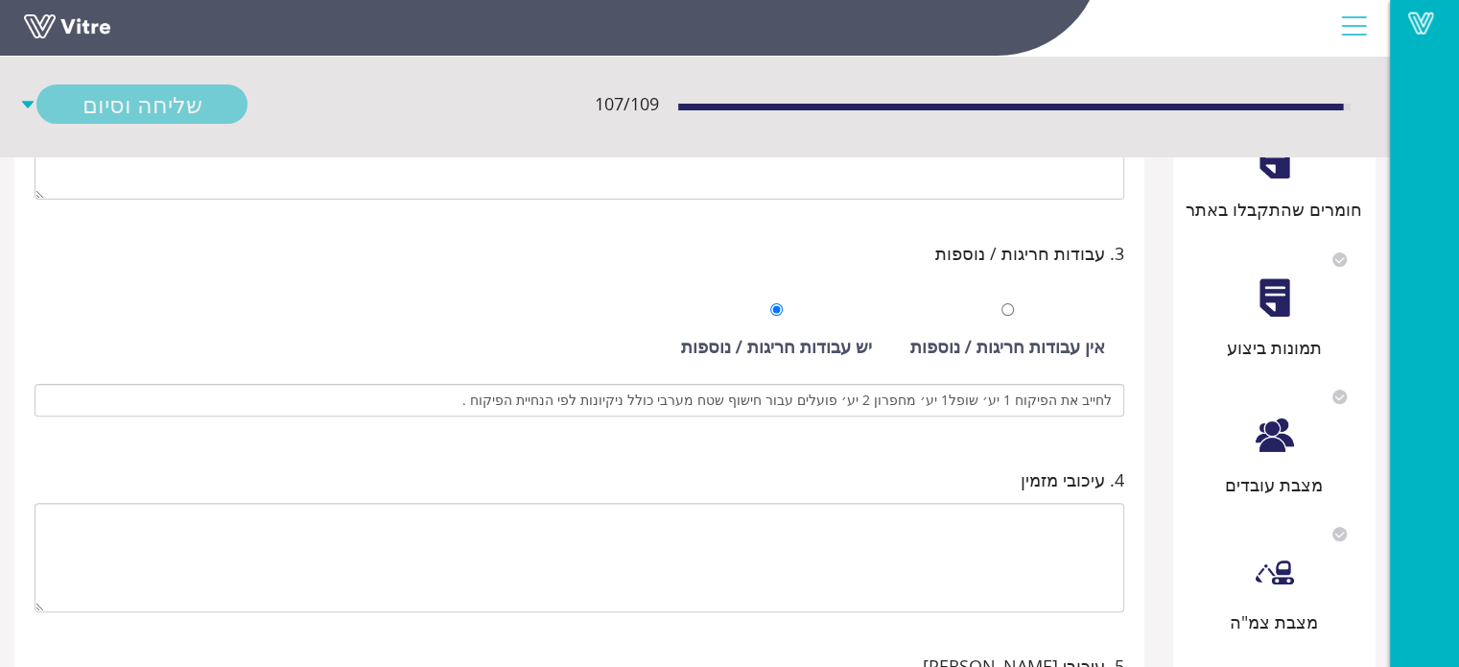
scroll to position [576, 0]
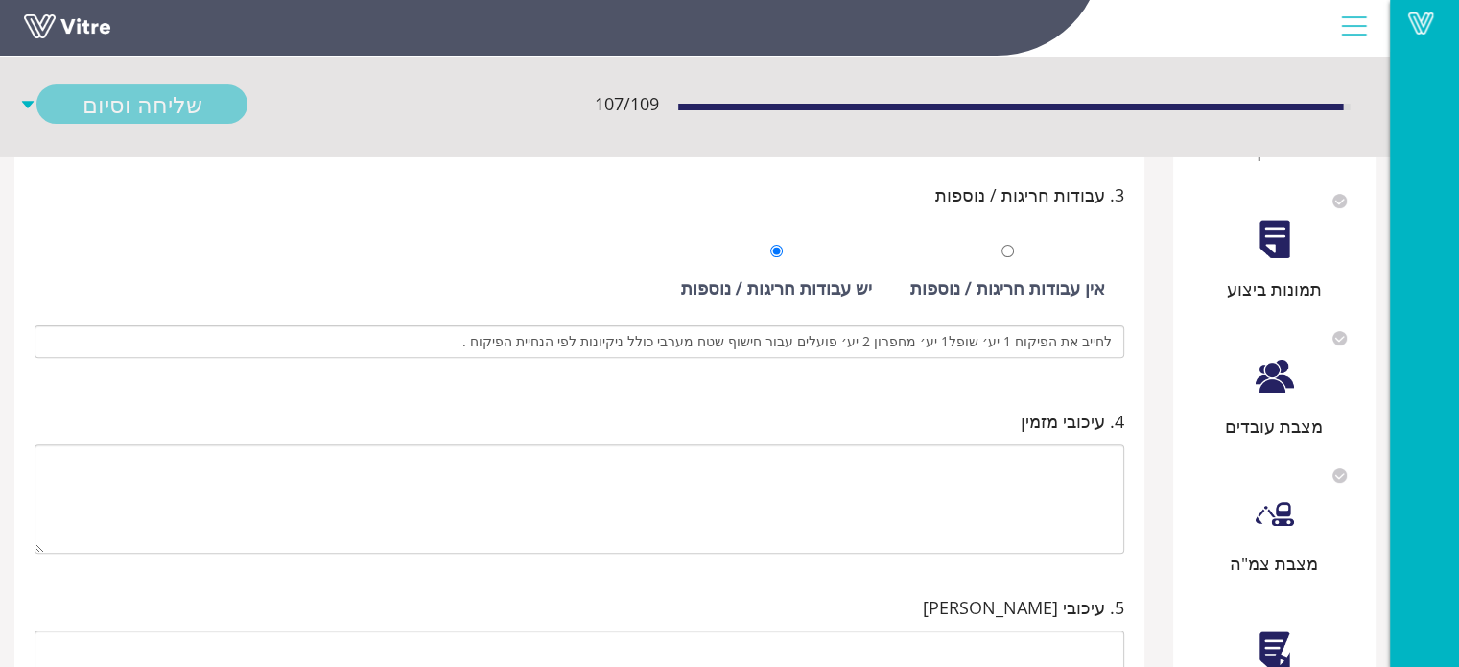
click at [1286, 602] on div "אישור מהנדס ביצוע" at bounding box center [1275, 652] width 184 height 123
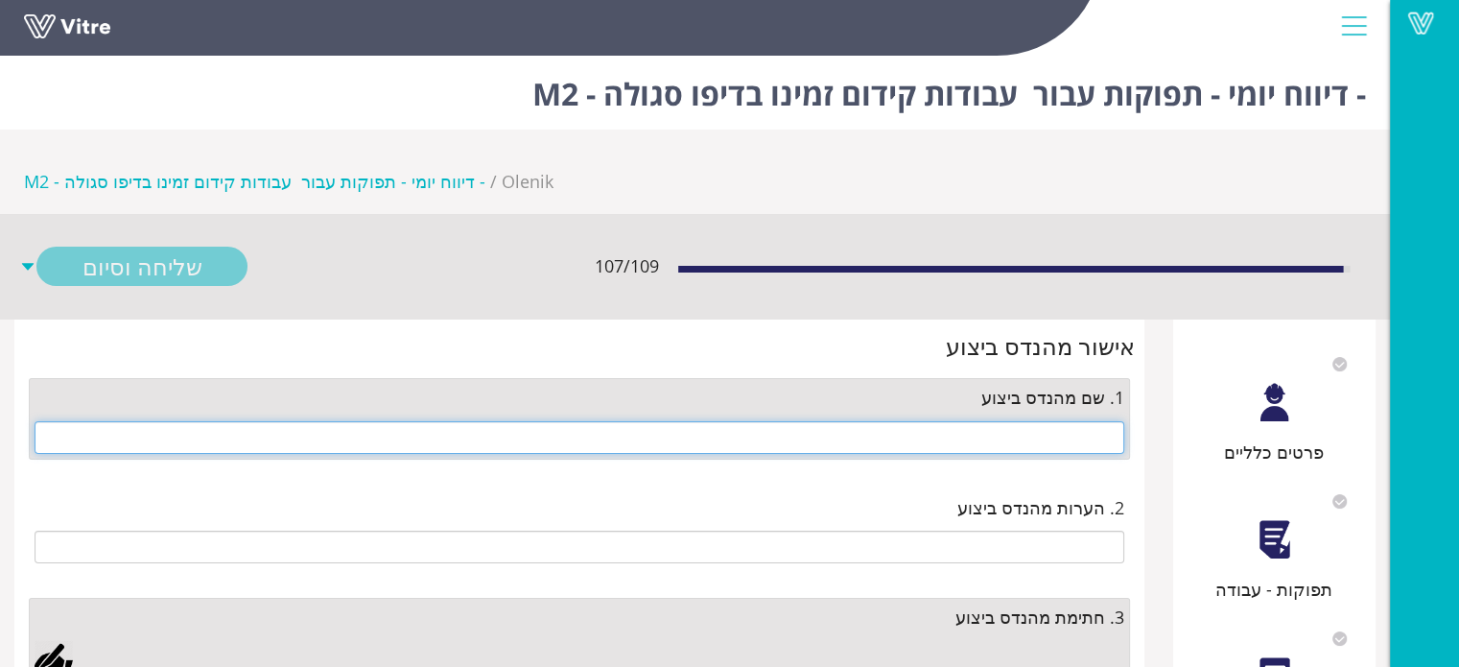
click at [1028, 421] on input "text" at bounding box center [580, 437] width 1090 height 33
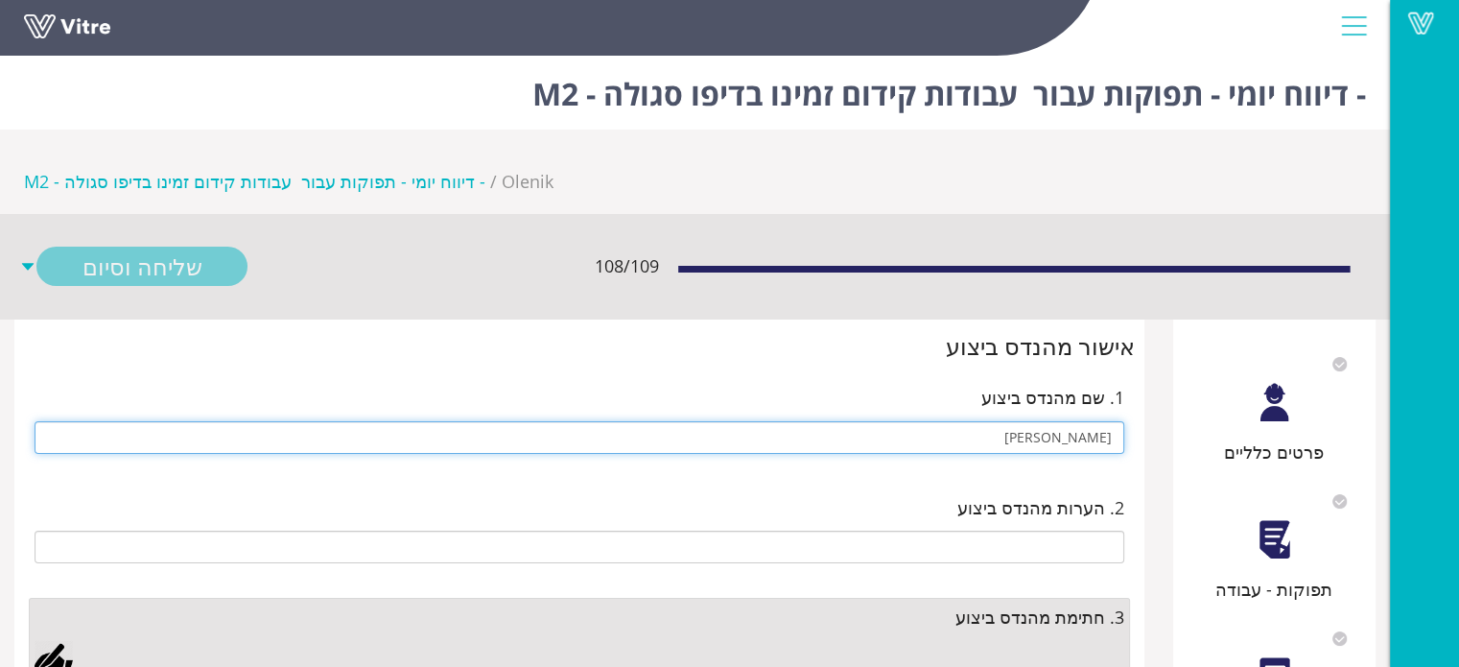
type input "[PERSON_NAME]"
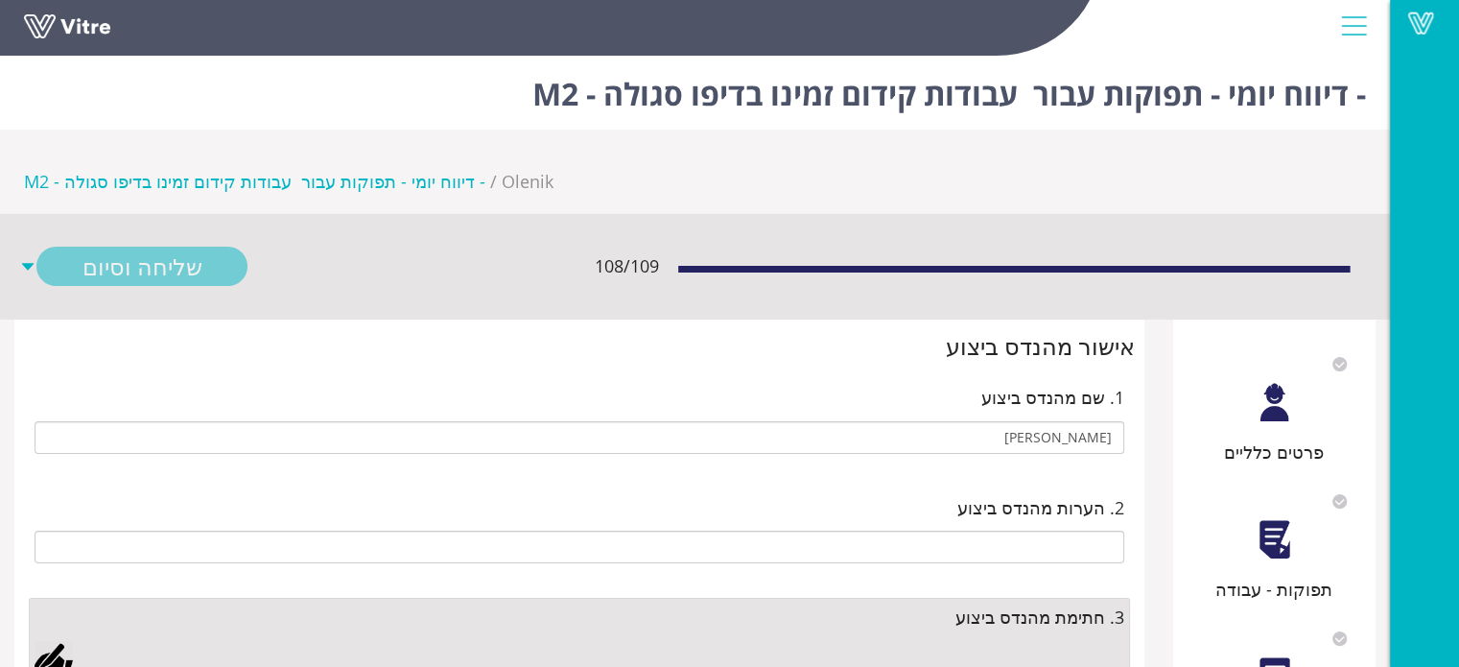
drag, startPoint x: 61, startPoint y: 578, endPoint x: 576, endPoint y: 495, distance: 520.8
click at [73, 640] on div at bounding box center [580, 680] width 1090 height 80
click at [54, 640] on div at bounding box center [54, 659] width 38 height 38
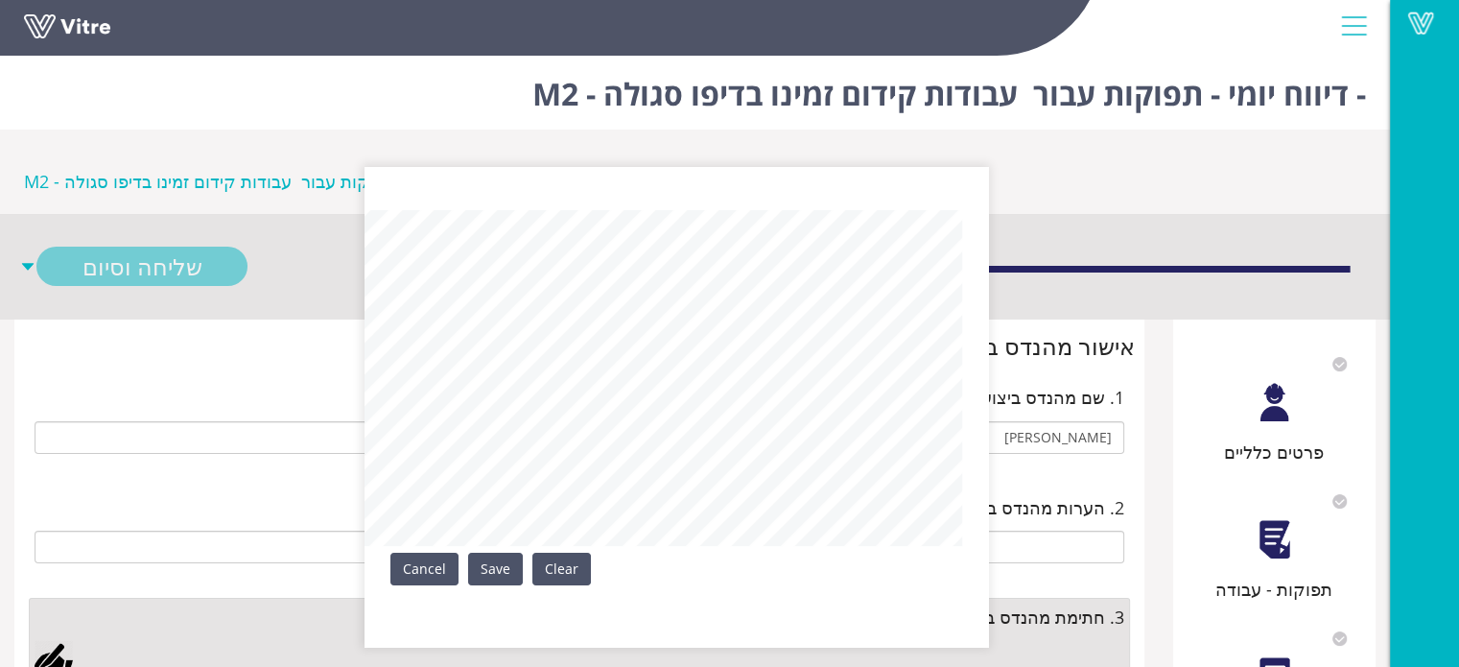
click at [508, 564] on link "Save" at bounding box center [495, 569] width 55 height 33
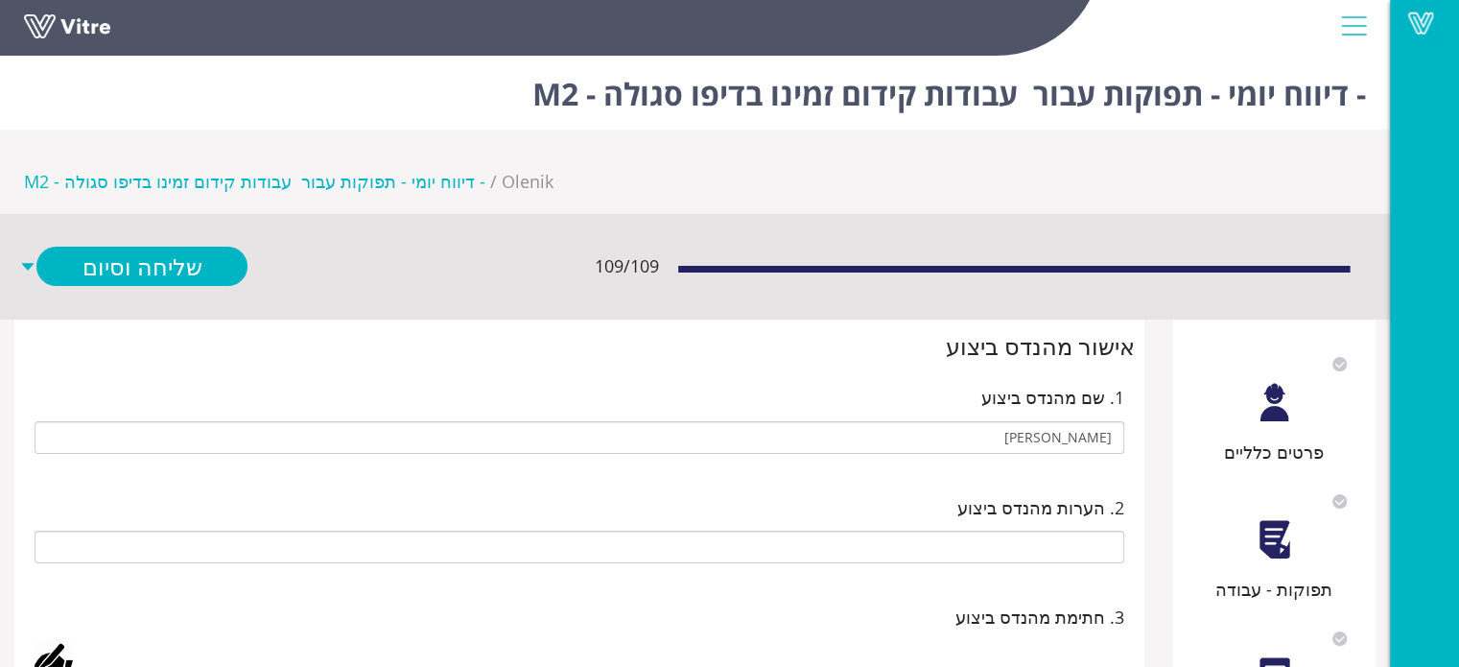
drag, startPoint x: 196, startPoint y: 191, endPoint x: 731, endPoint y: 367, distance: 563.7
click at [1278, 518] on div at bounding box center [1274, 539] width 43 height 43
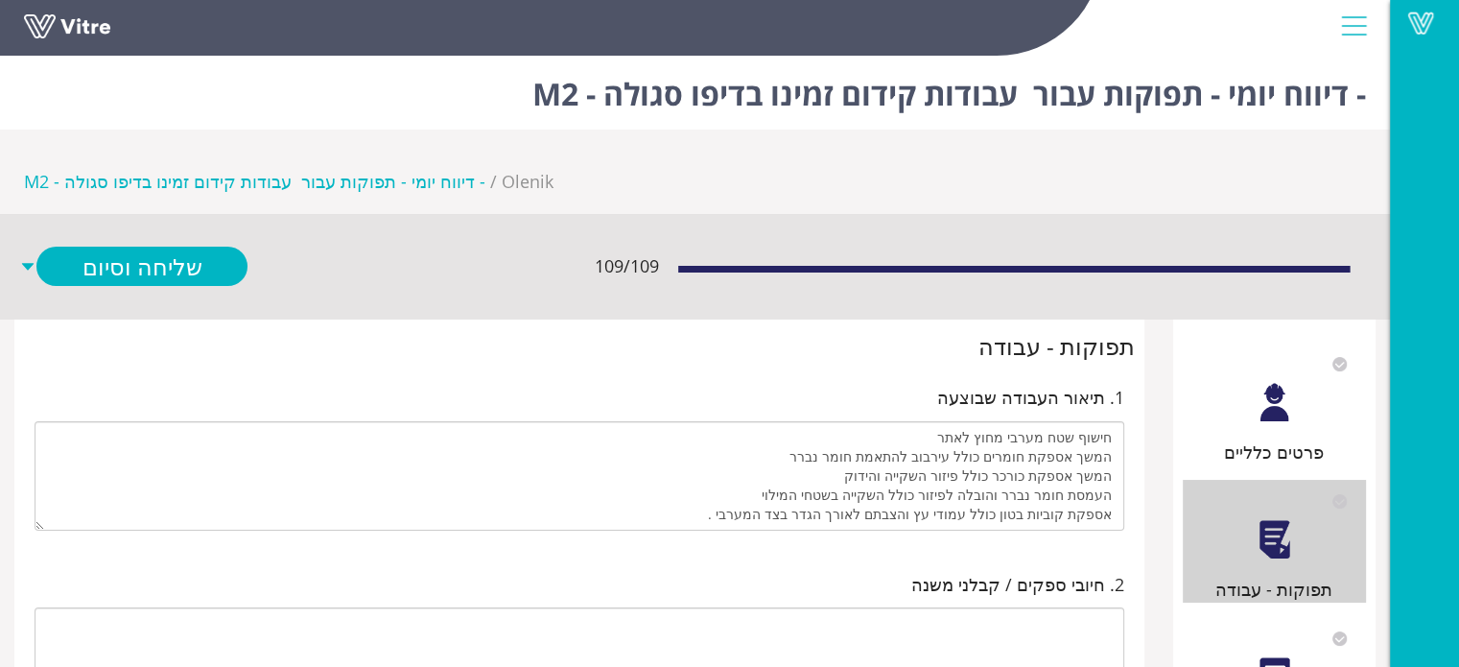
scroll to position [19, 0]
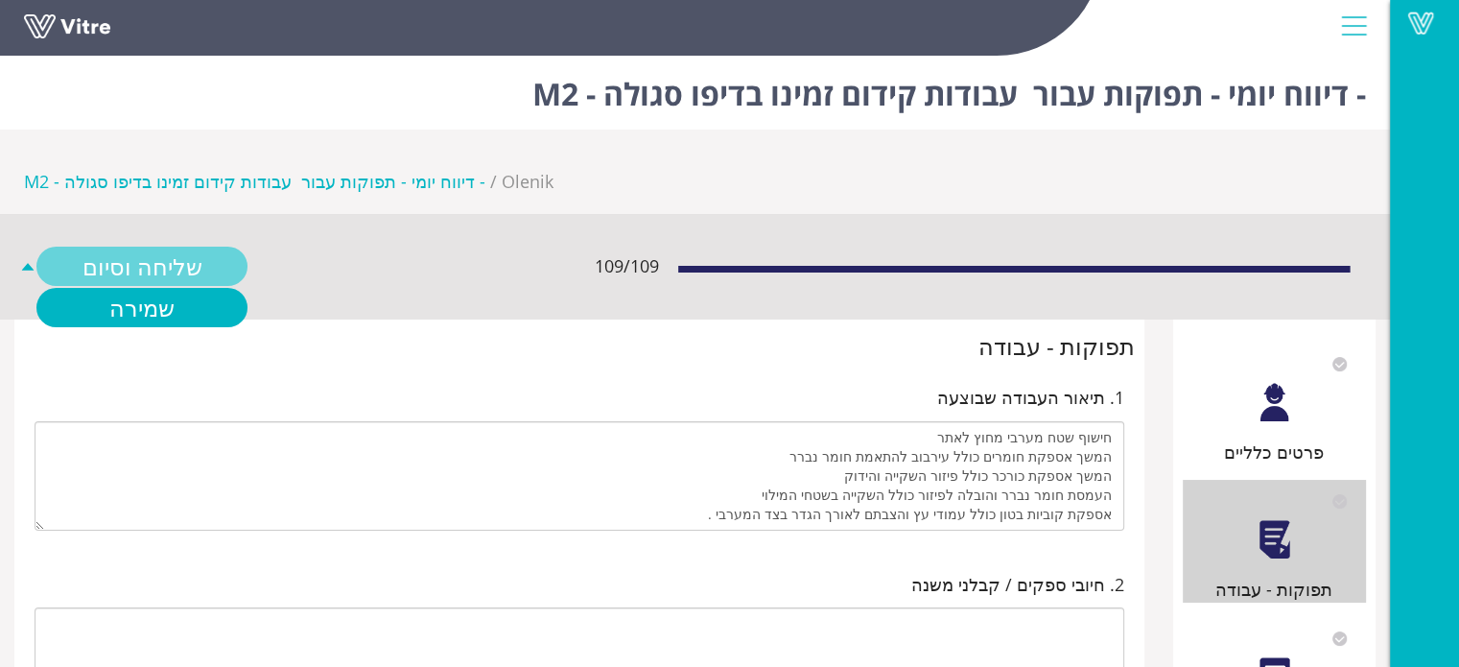
click at [179, 247] on link "שליחה וסיום" at bounding box center [141, 266] width 211 height 39
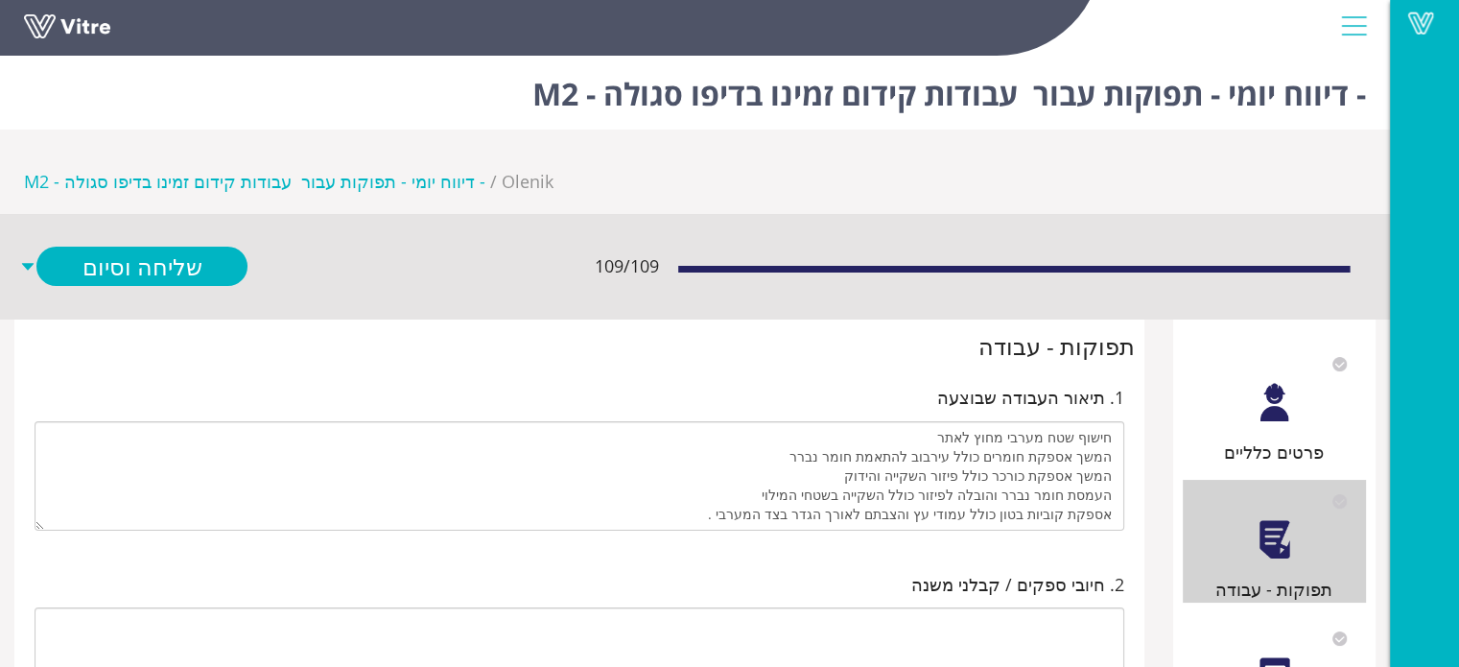
click at [1294, 438] on div "פרטים כלליים" at bounding box center [1275, 451] width 184 height 27
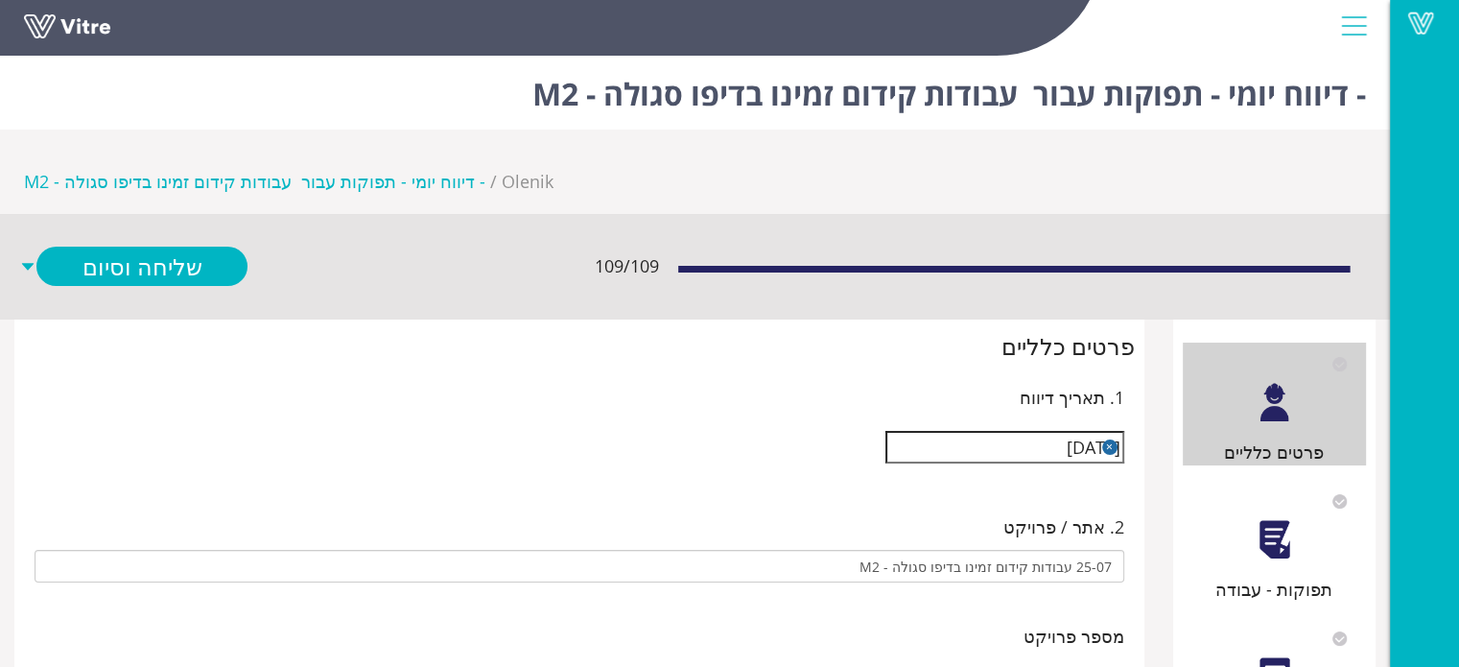
click at [1280, 518] on div at bounding box center [1274, 539] width 43 height 43
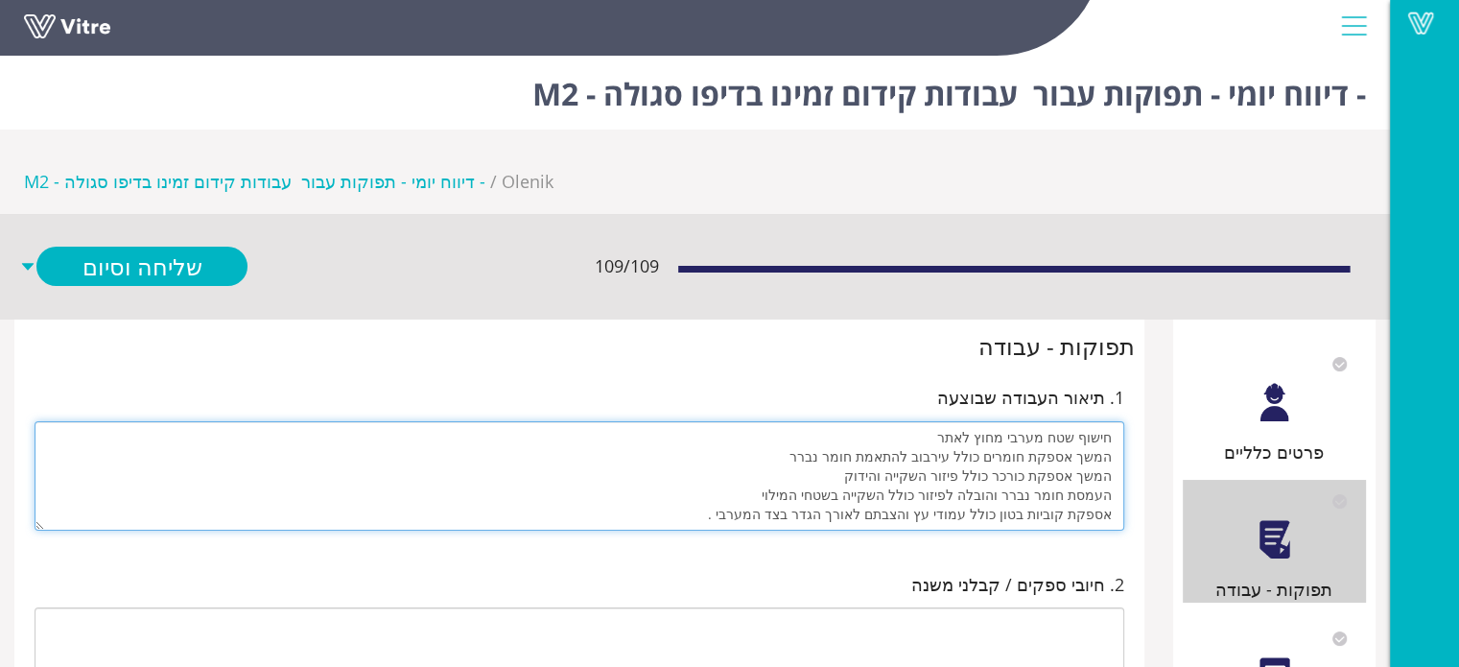
click at [975, 429] on textarea "חישוף שטח מערבי מחוץ לאתר המשך אספקת חומרים כולל עירבוב להתאמת חומר נברר המשך א…" at bounding box center [580, 475] width 1090 height 109
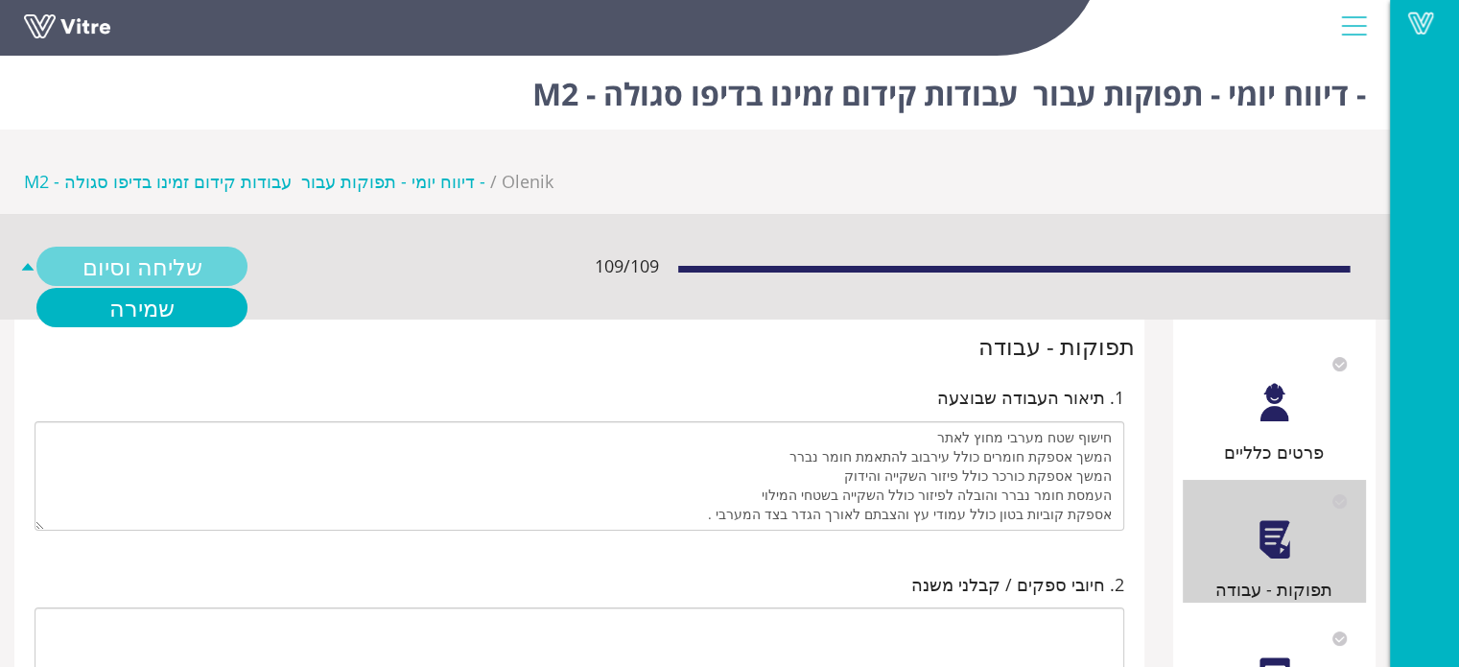
click at [208, 247] on link "שליחה וסיום" at bounding box center [141, 266] width 211 height 39
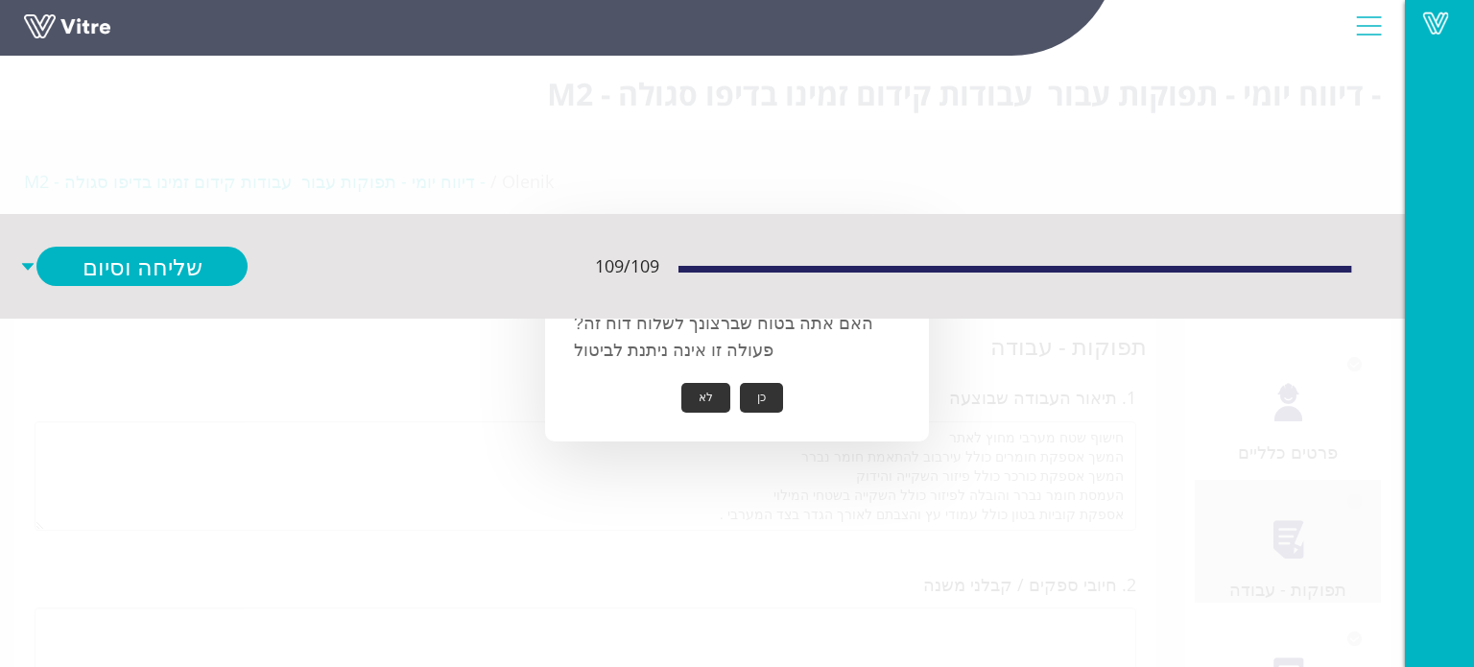
click at [752, 399] on button "כן" at bounding box center [761, 398] width 43 height 30
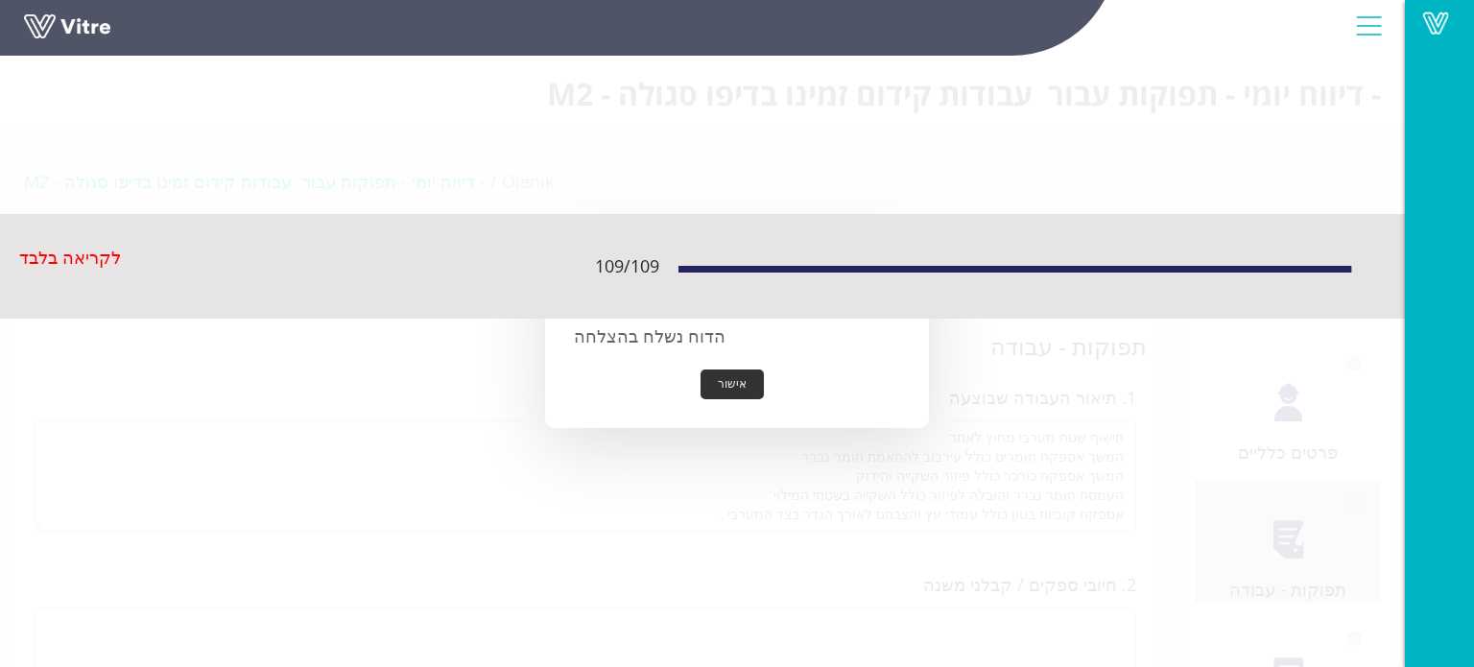
click at [741, 384] on button "אישור" at bounding box center [731, 384] width 63 height 30
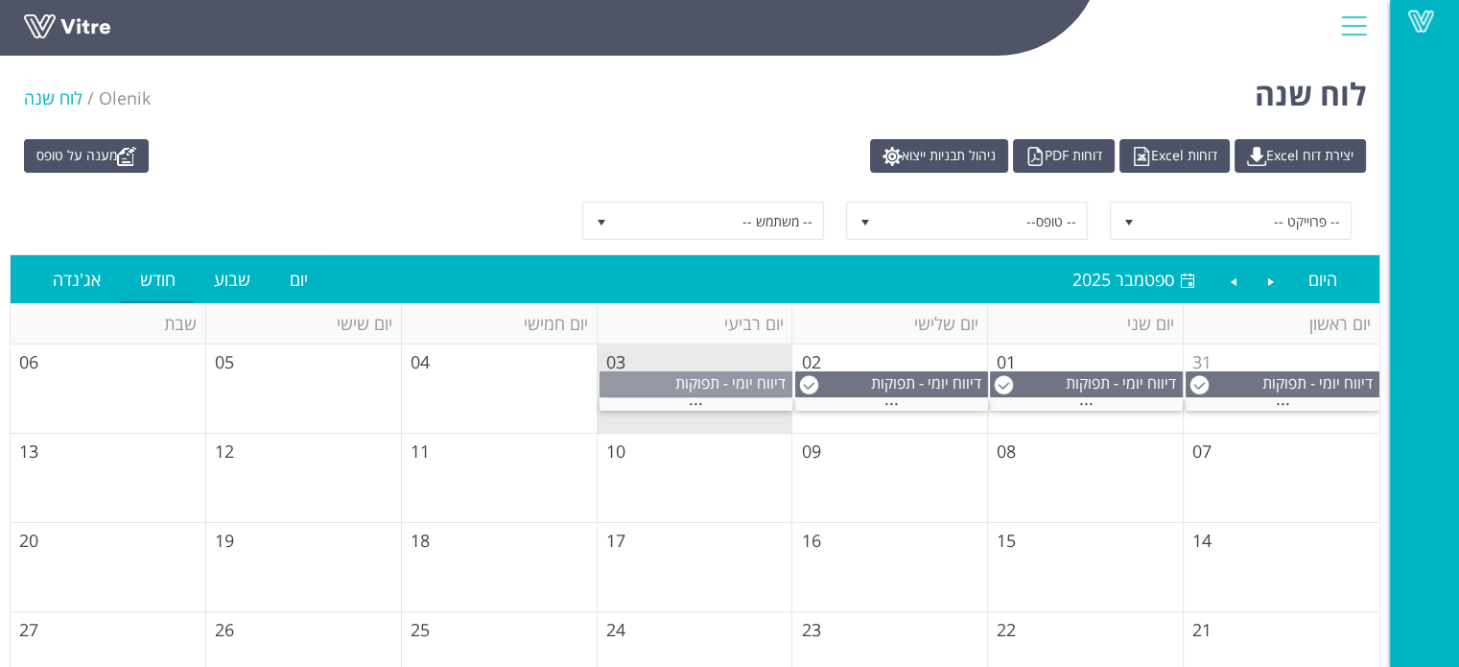
click at [712, 386] on span "דיווח יומי - תפוקות" at bounding box center [730, 382] width 110 height 21
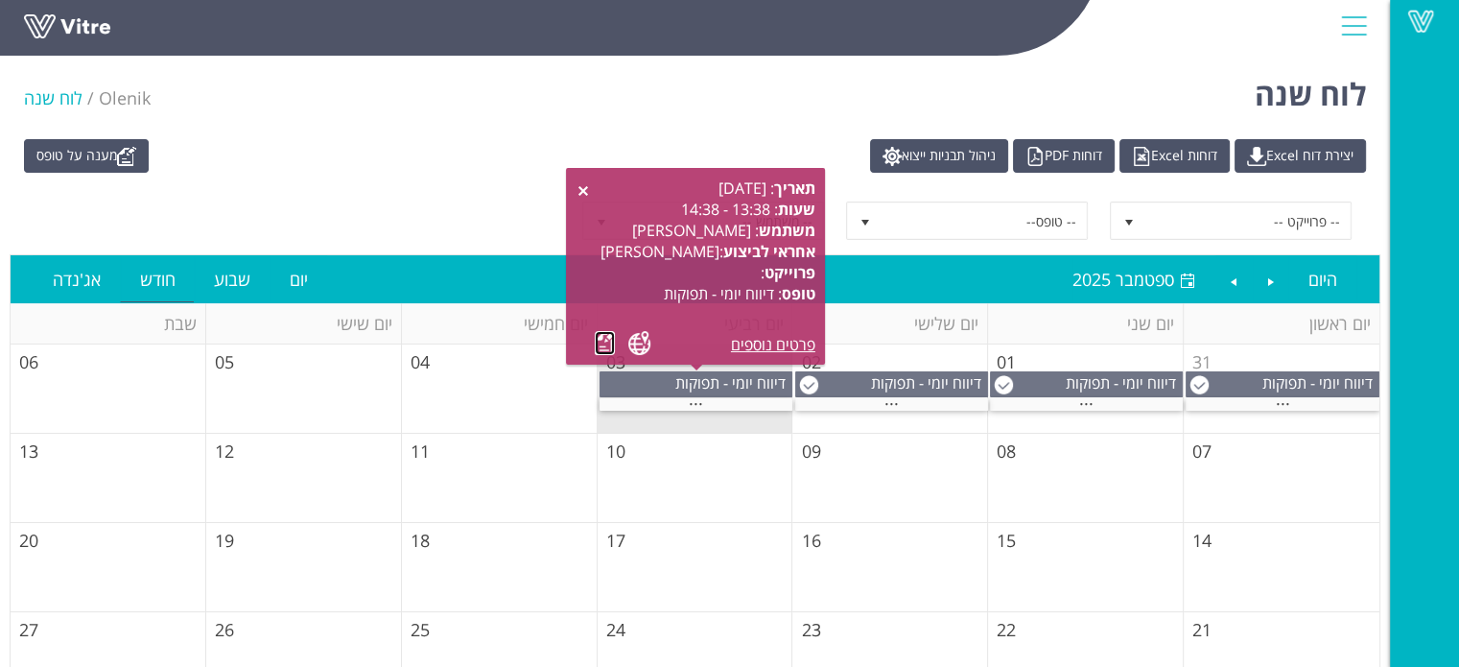
click at [599, 338] on link at bounding box center [605, 343] width 20 height 24
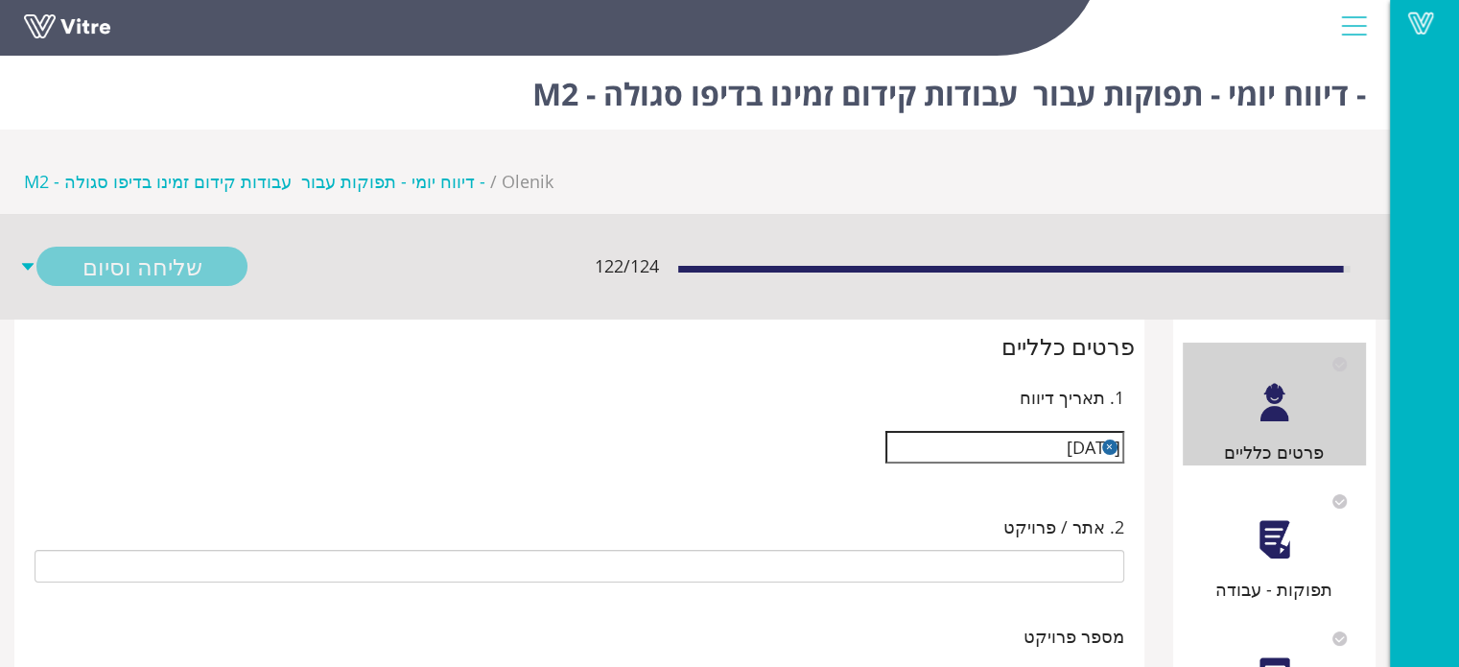
type input "[PERSON_NAME]"
type input "25-07 עבודות קידום זמינו בדיפו סגולה - M2"
click at [1287, 518] on div at bounding box center [1274, 539] width 43 height 43
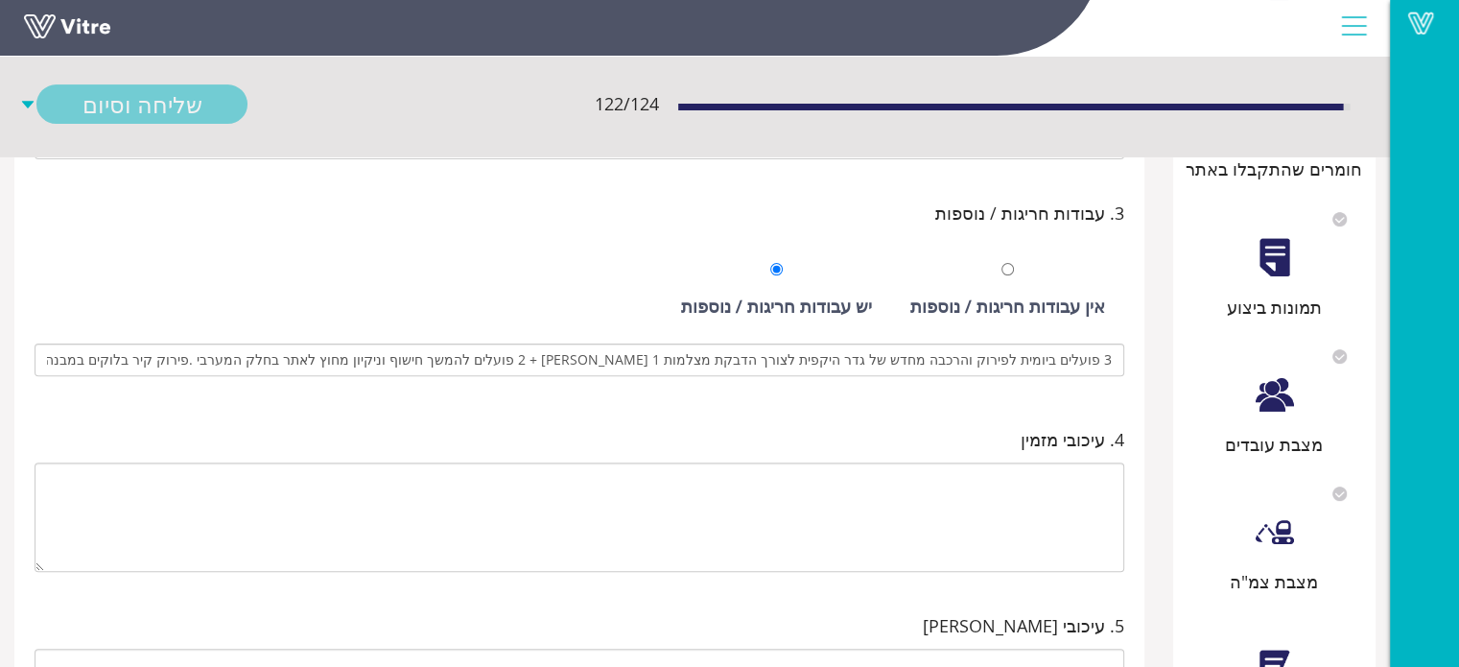
scroll to position [641, 0]
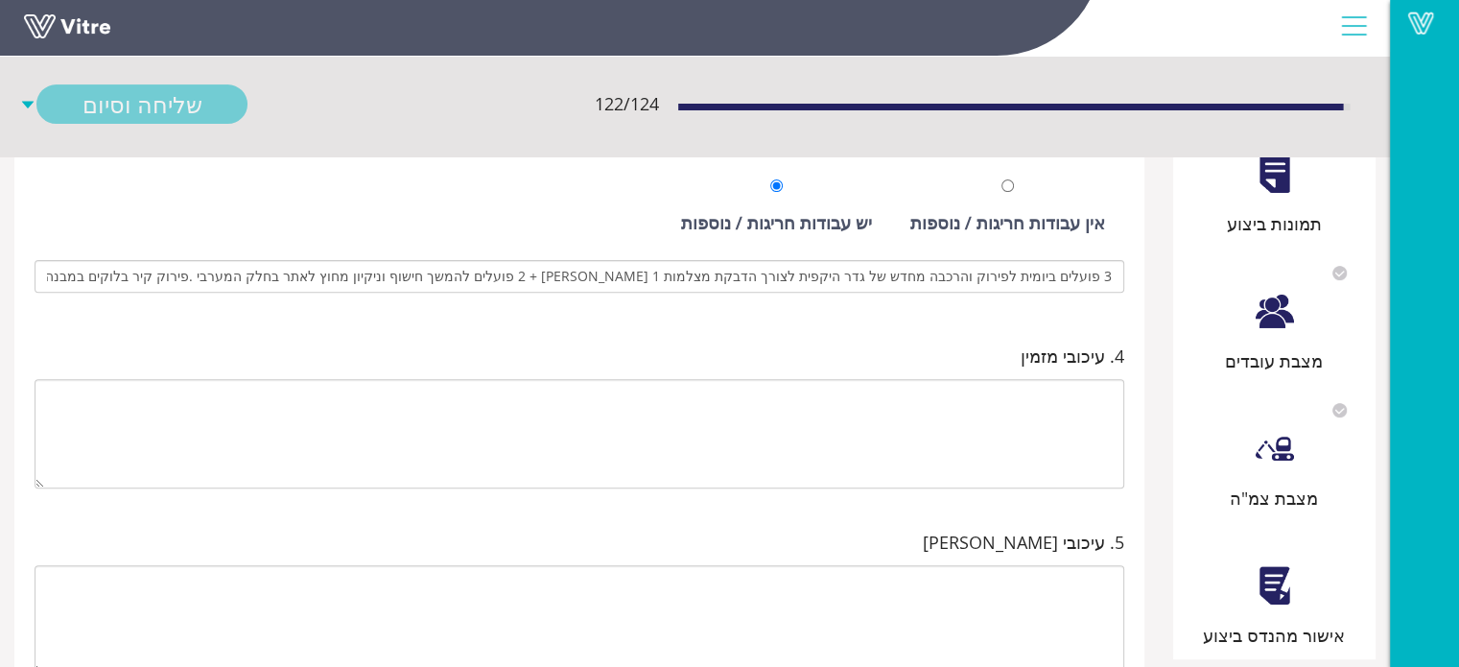
click at [1282, 532] on div "אישור מהנדס ביצוע" at bounding box center [1275, 587] width 184 height 123
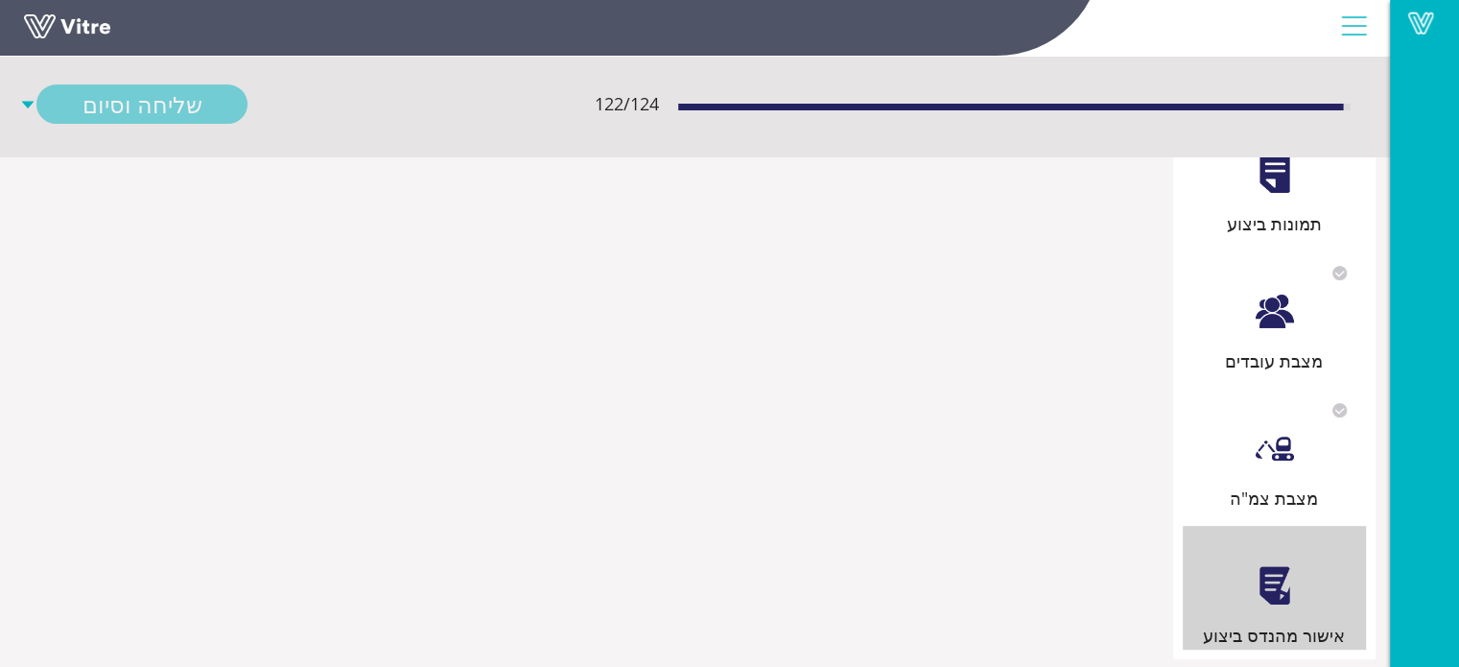
scroll to position [0, 0]
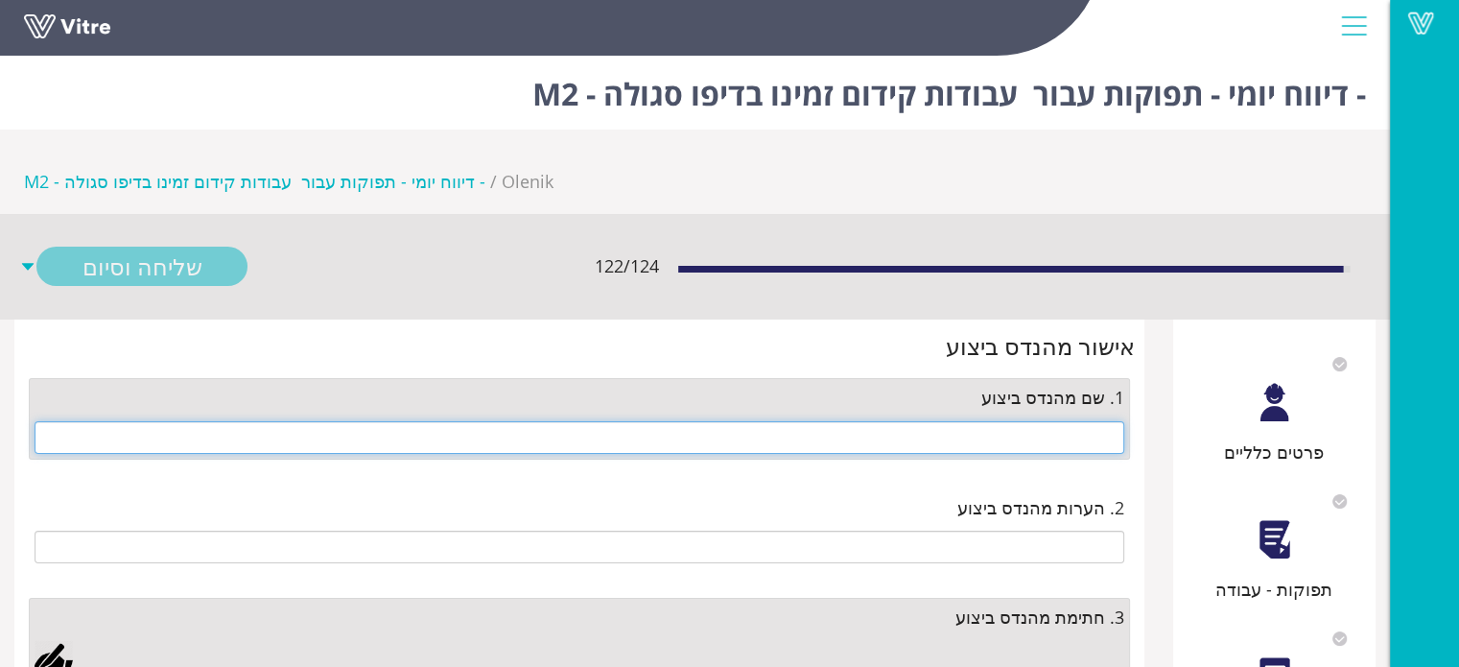
click at [1040, 421] on input "text" at bounding box center [580, 437] width 1090 height 33
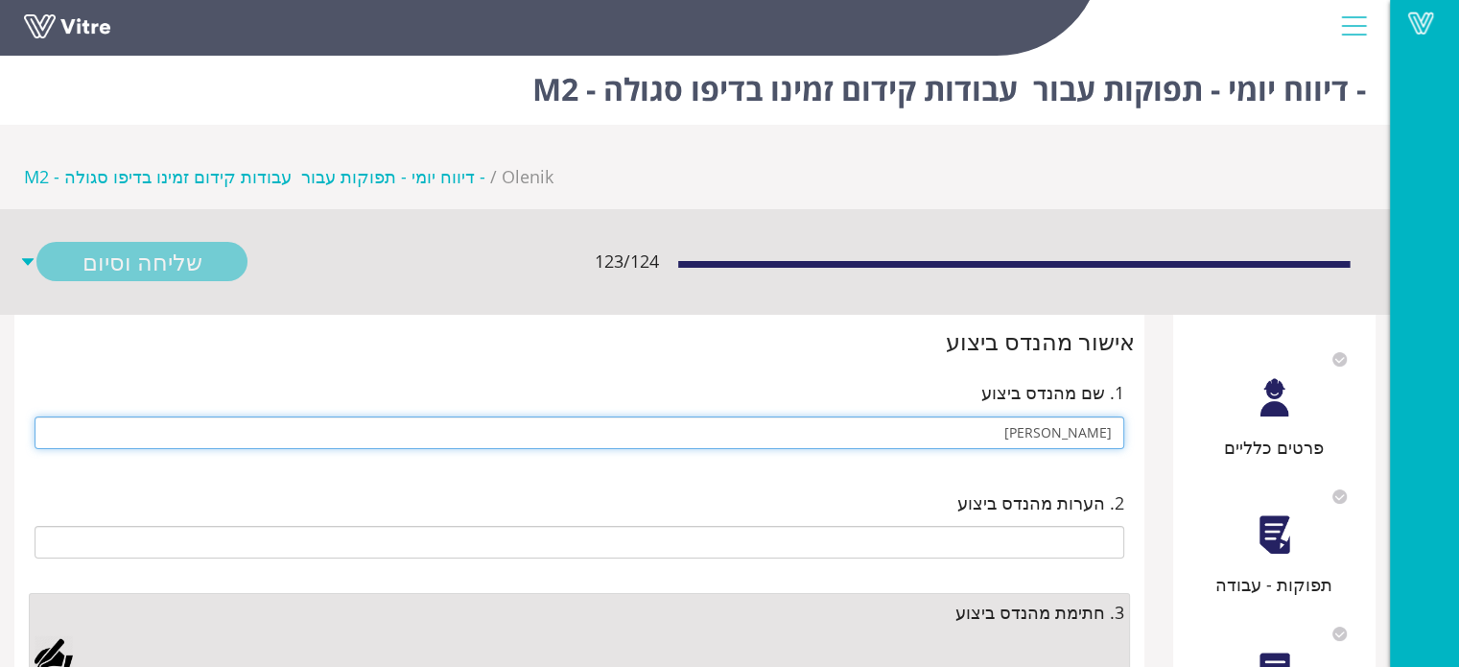
scroll to position [192, 0]
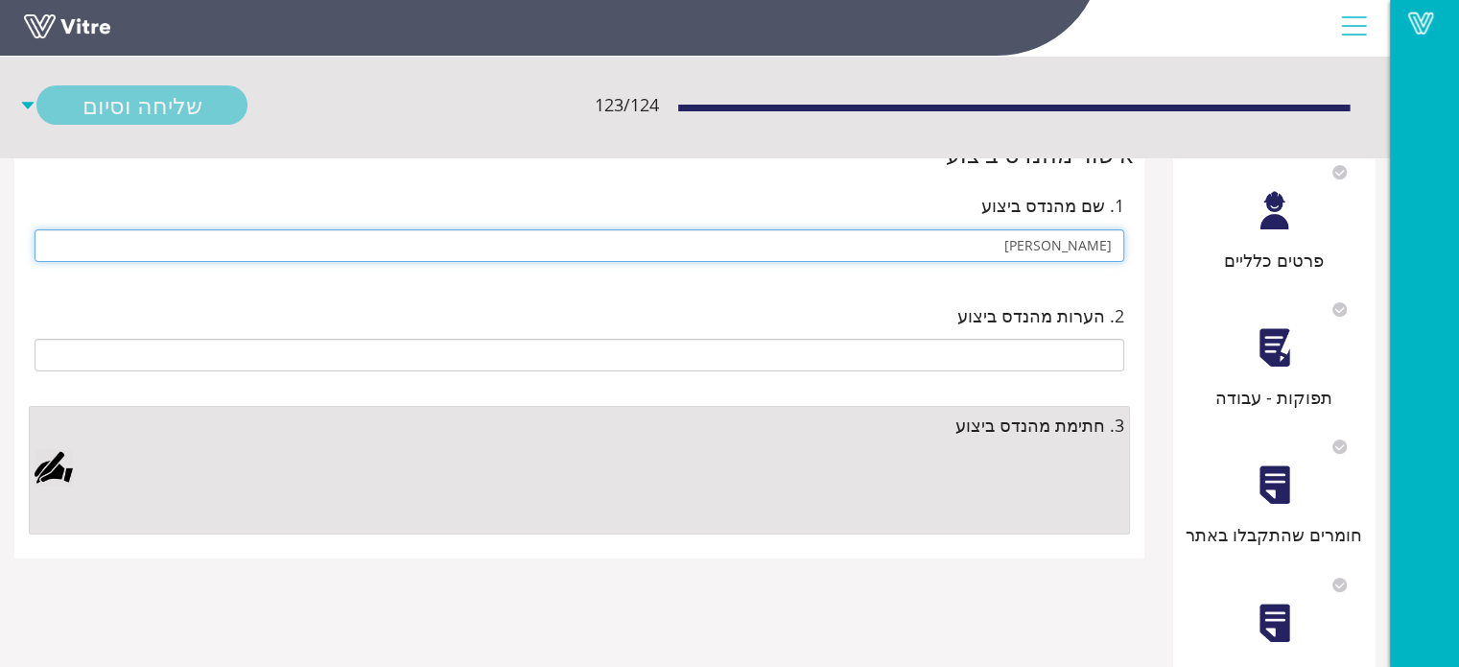
type input "[PERSON_NAME]"
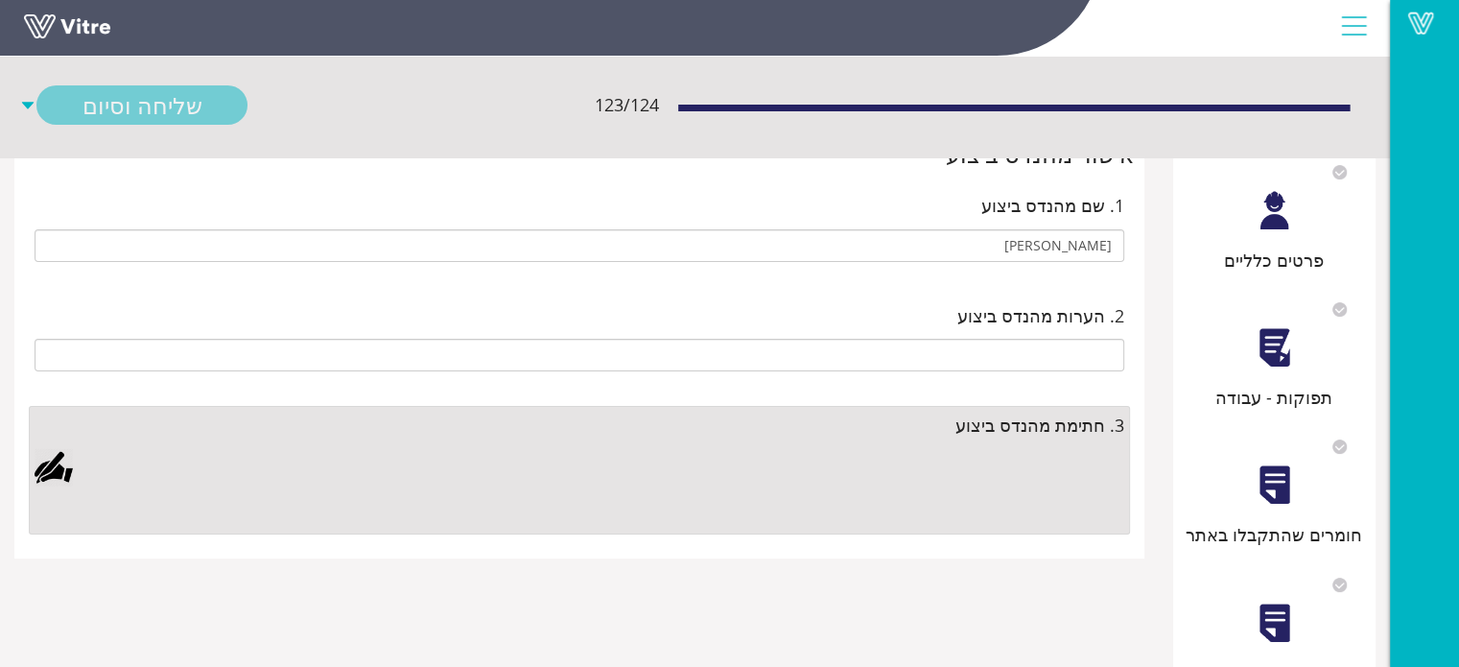
click at [45, 448] on div at bounding box center [54, 467] width 38 height 38
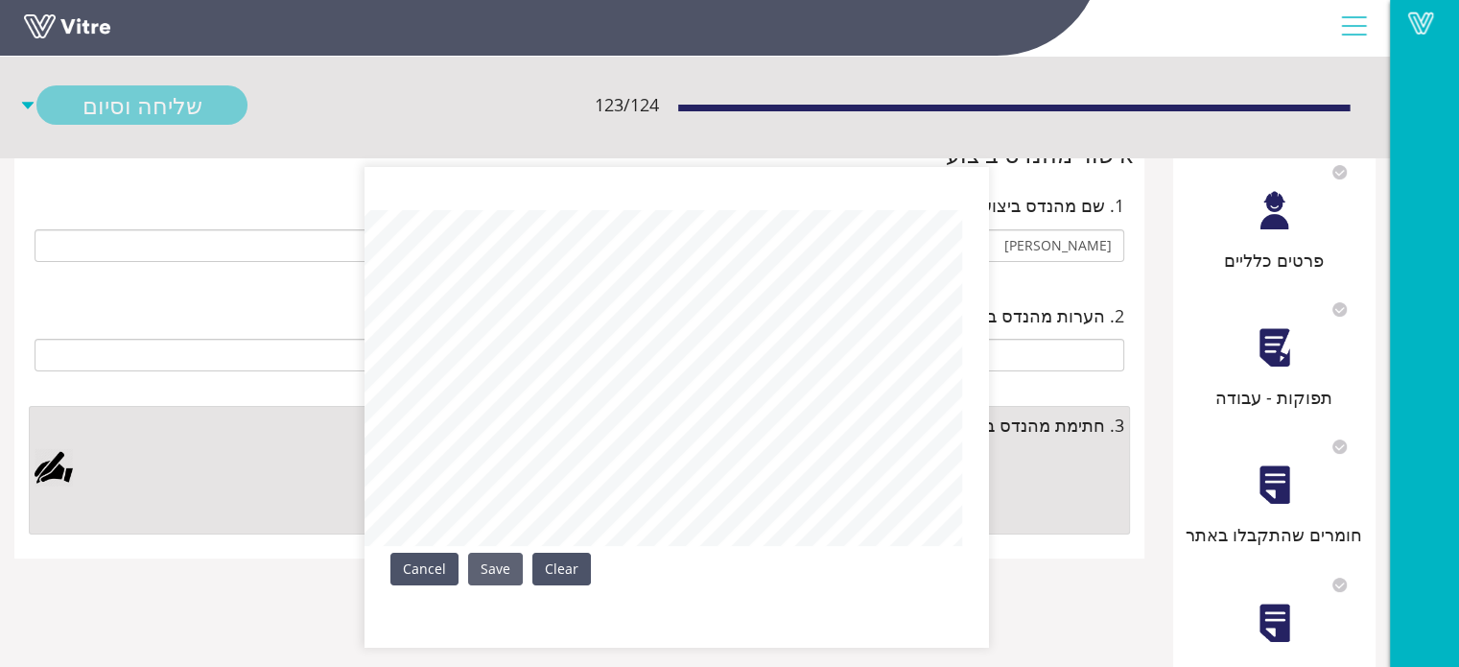
click at [487, 558] on link "Save" at bounding box center [495, 569] width 55 height 33
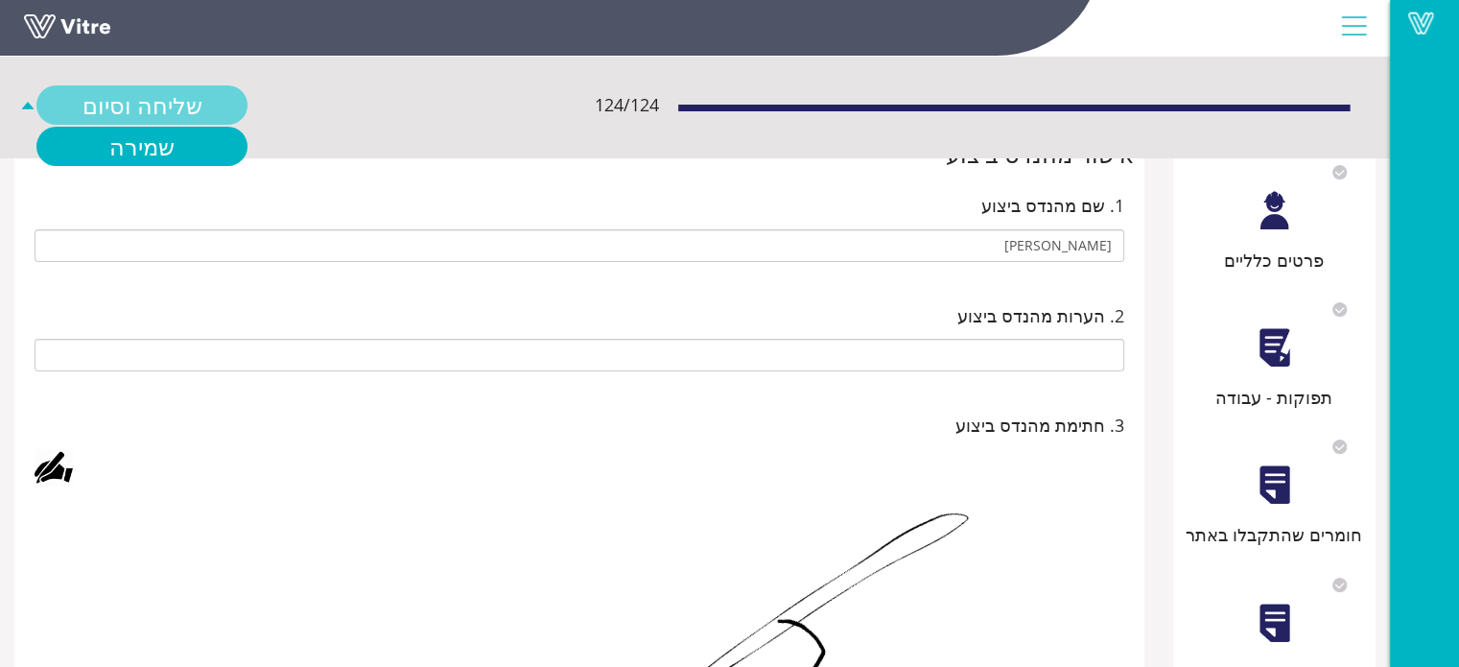
click at [176, 99] on link "שליחה וסיום" at bounding box center [141, 104] width 211 height 39
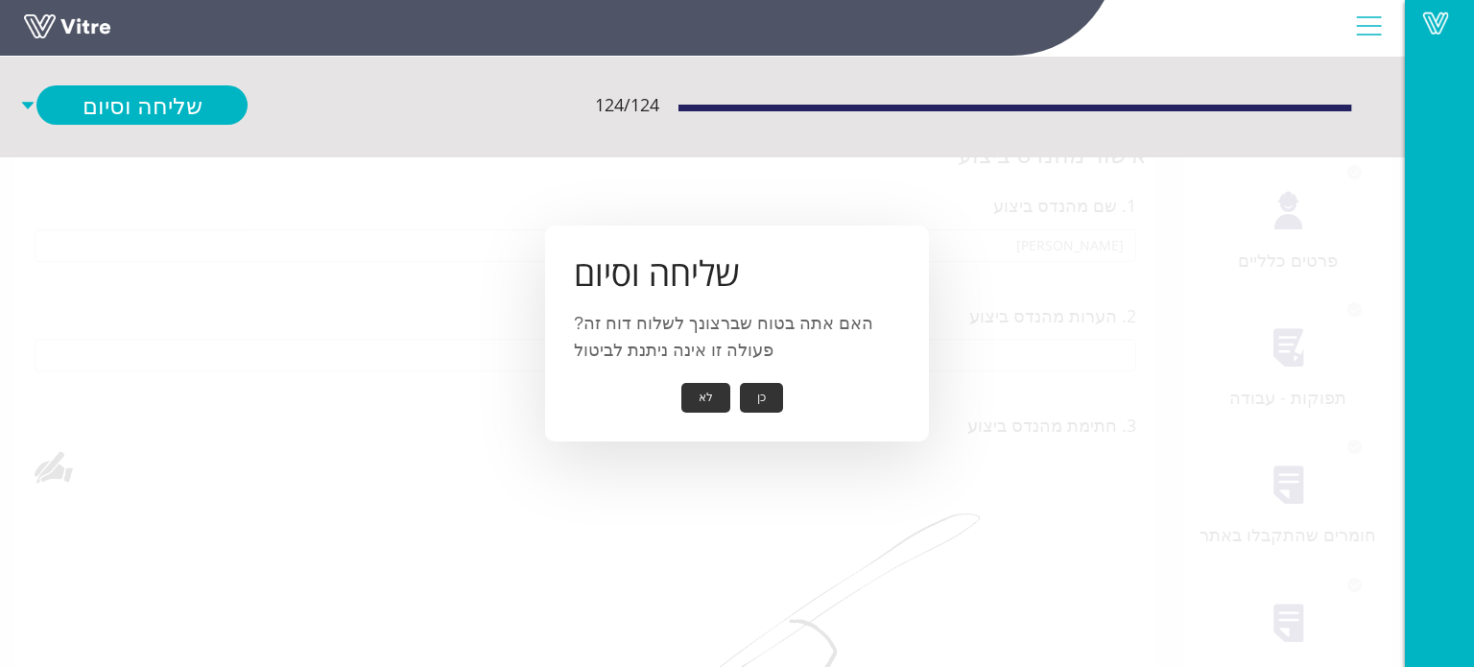
click at [755, 394] on button "כן" at bounding box center [761, 398] width 43 height 30
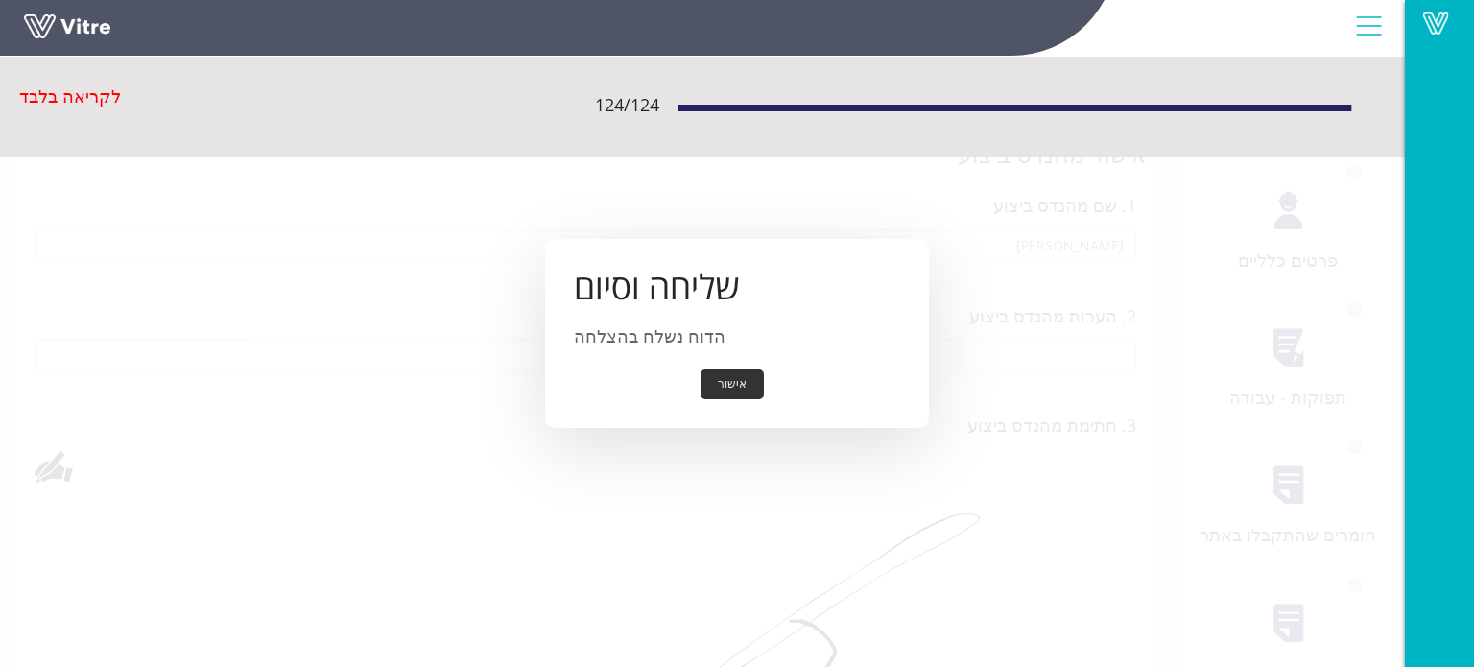
click at [743, 383] on button "אישור" at bounding box center [731, 384] width 63 height 30
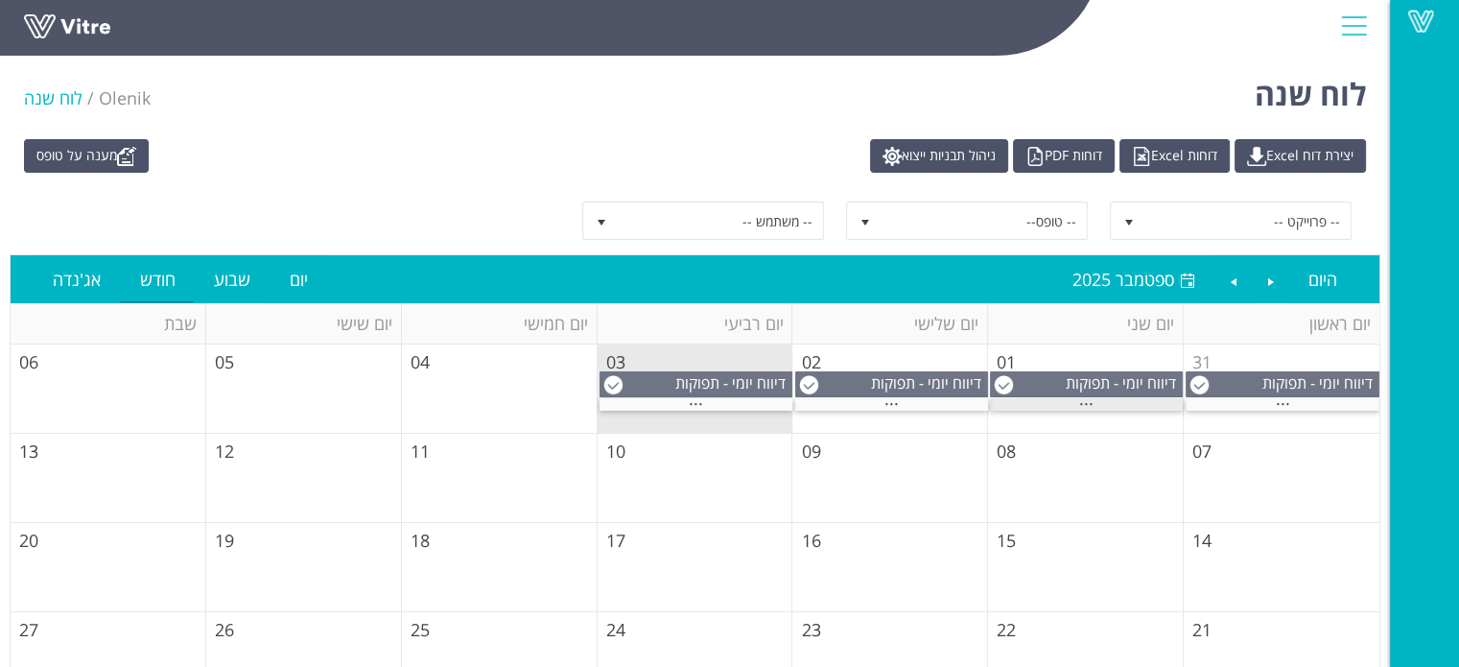
click at [1094, 399] on div "..." at bounding box center [1086, 404] width 193 height 12
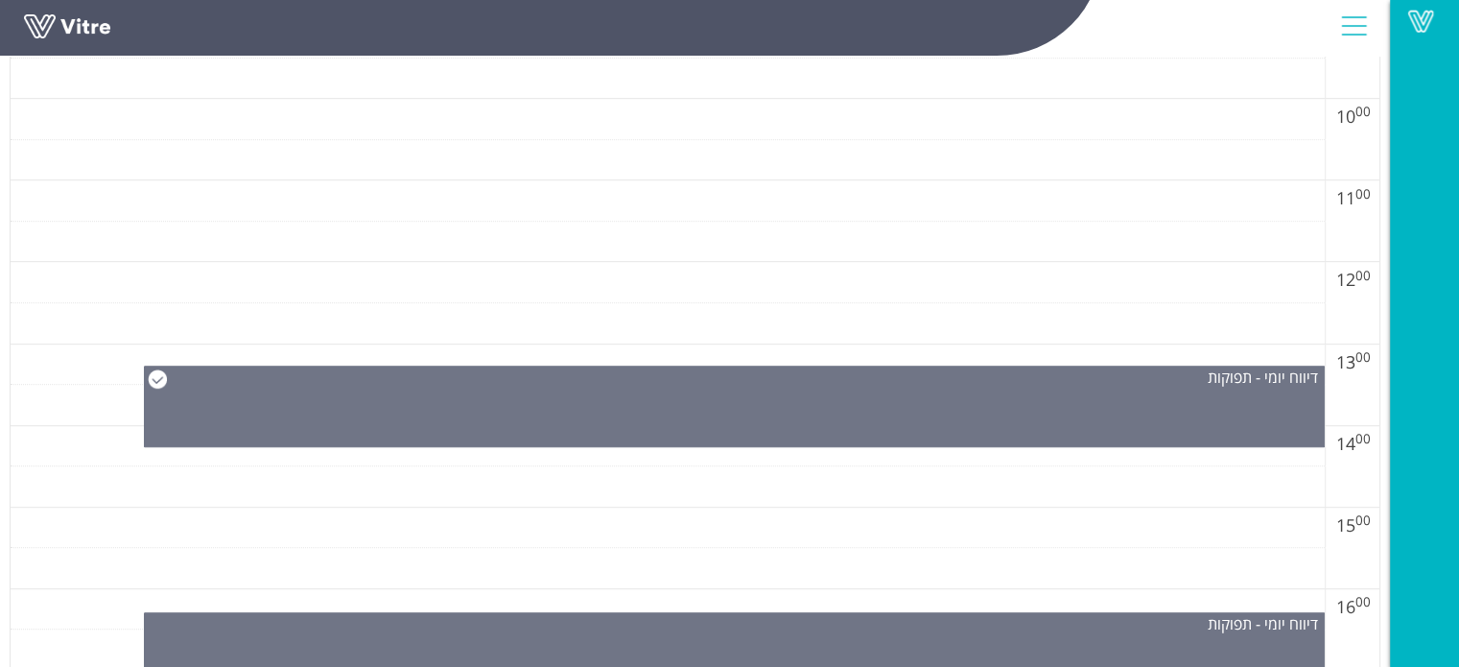
scroll to position [1247, 0]
